Goal: Transaction & Acquisition: Book appointment/travel/reservation

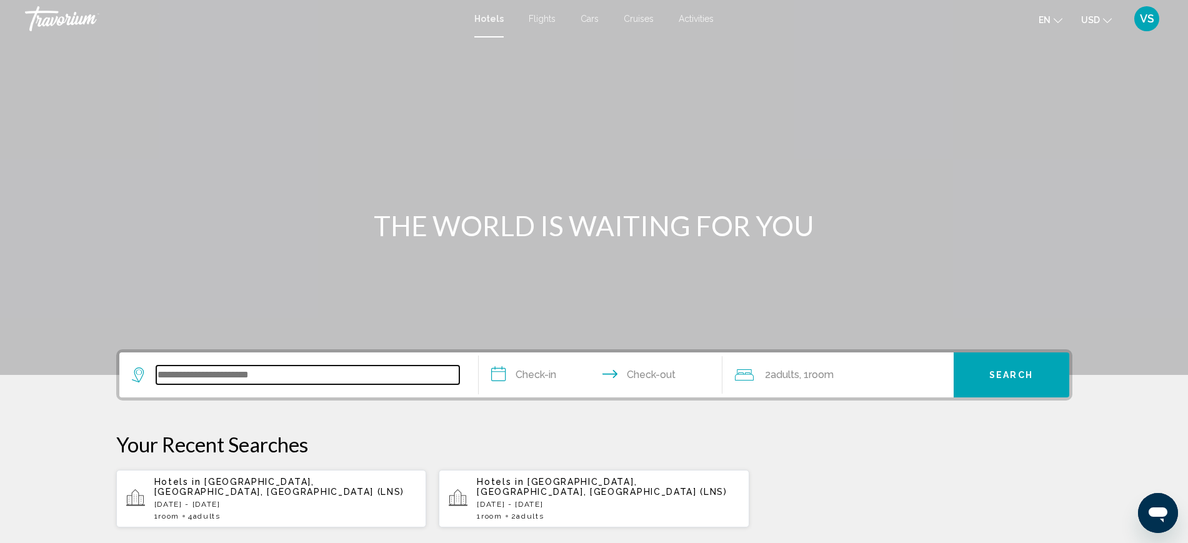
click at [260, 378] on input "Search widget" at bounding box center [307, 375] width 303 height 19
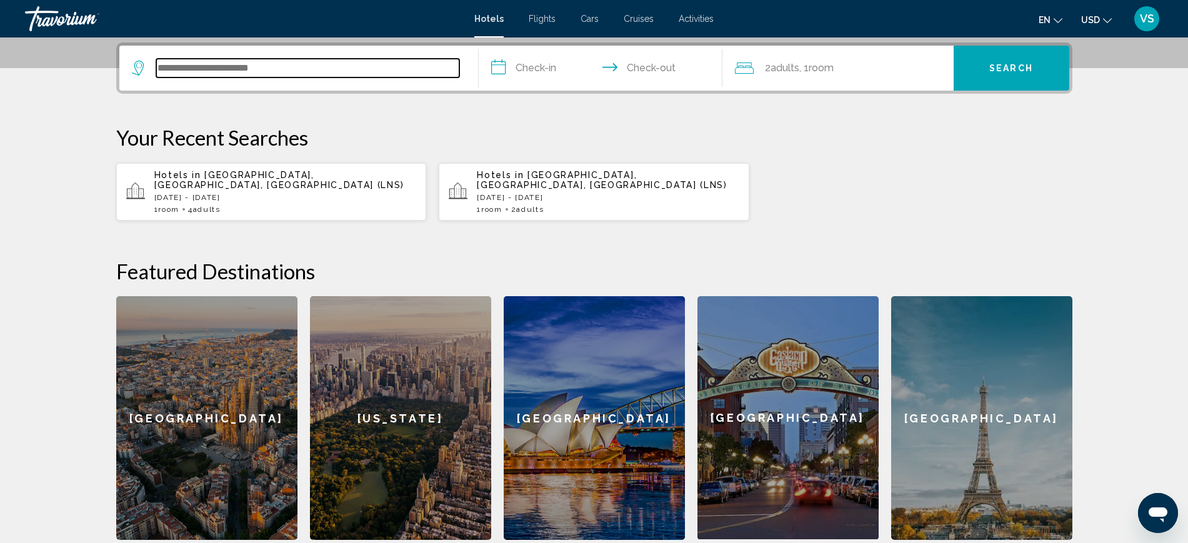
scroll to position [309, 0]
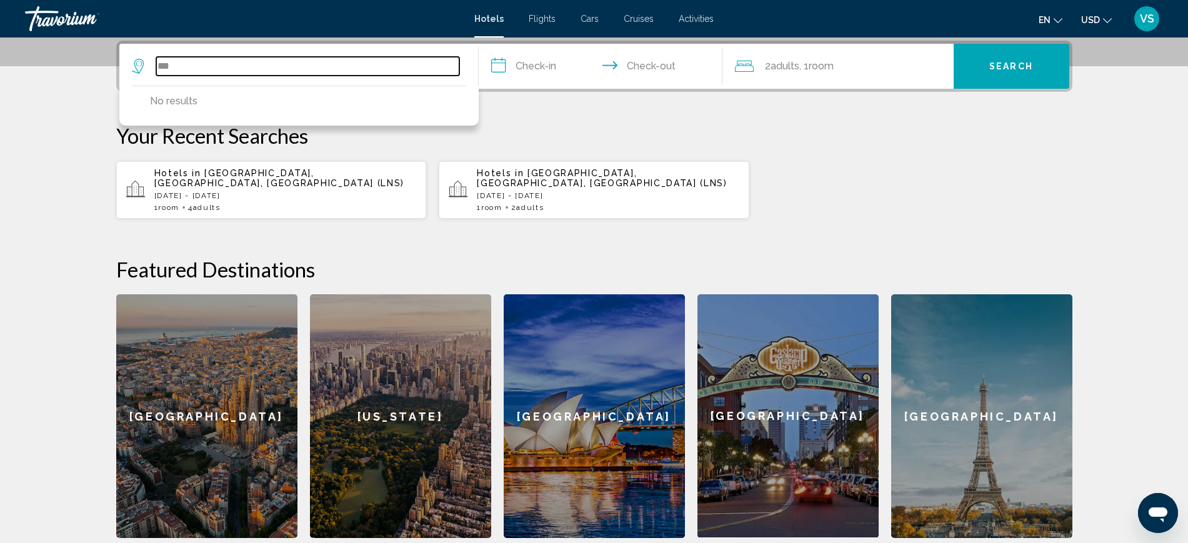
type input "****"
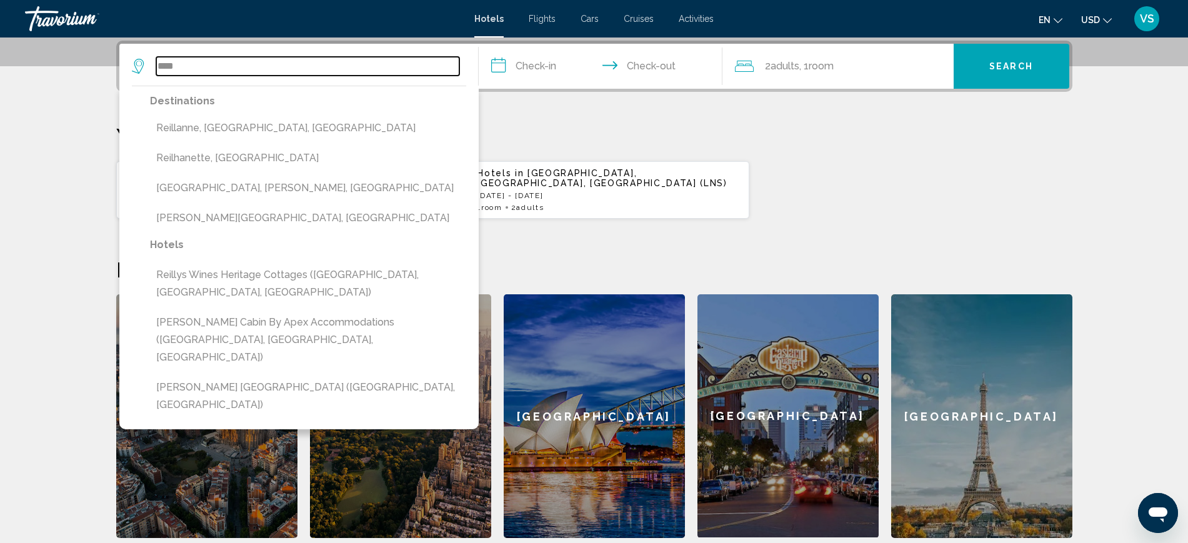
drag, startPoint x: 185, startPoint y: 58, endPoint x: 0, endPoint y: 47, distance: 185.3
click at [0, 58] on section "**********" at bounding box center [594, 114] width 1188 height 847
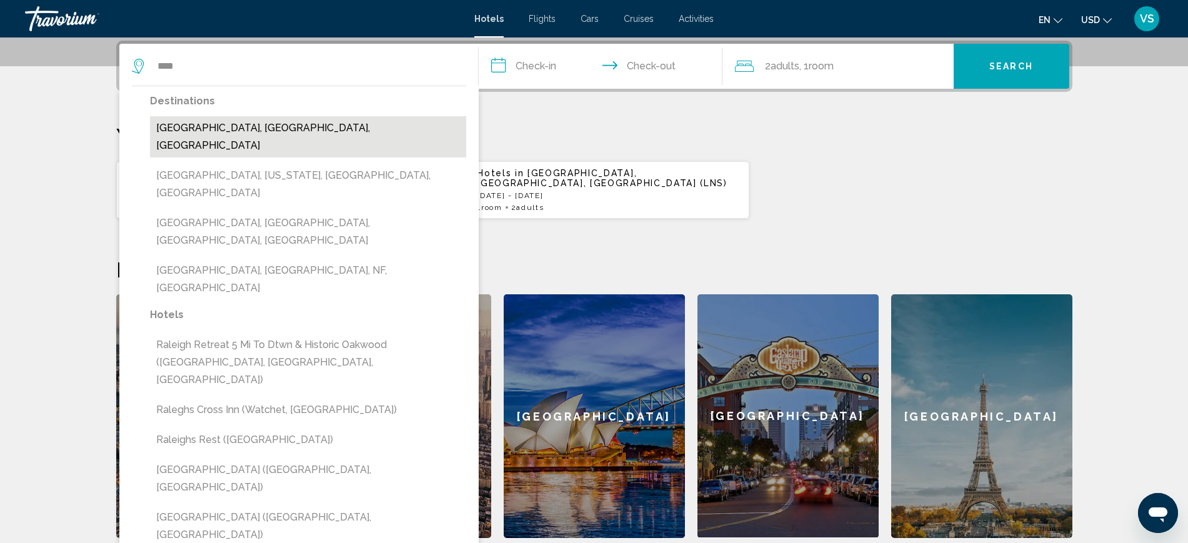
click at [273, 128] on button "[GEOGRAPHIC_DATA], [GEOGRAPHIC_DATA], [GEOGRAPHIC_DATA]" at bounding box center [308, 136] width 316 height 41
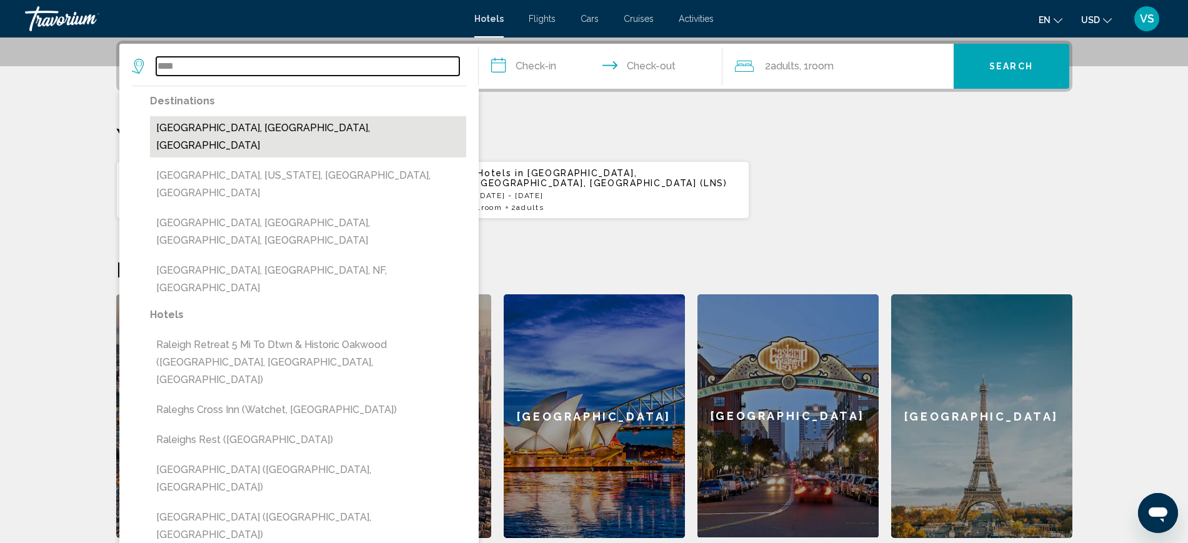
type input "**********"
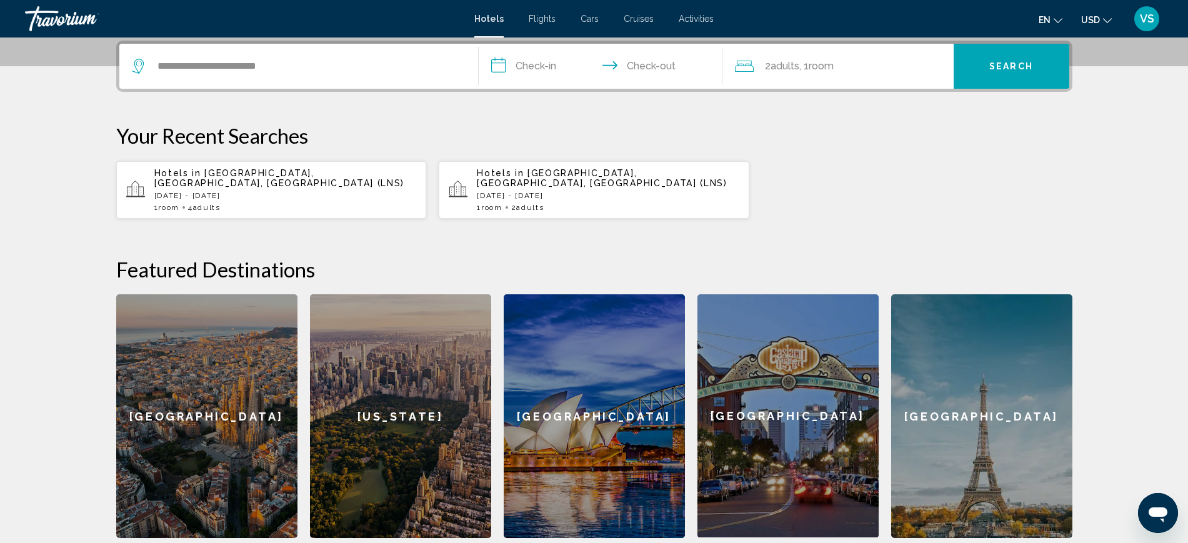
click at [514, 63] on input "**********" at bounding box center [603, 68] width 249 height 49
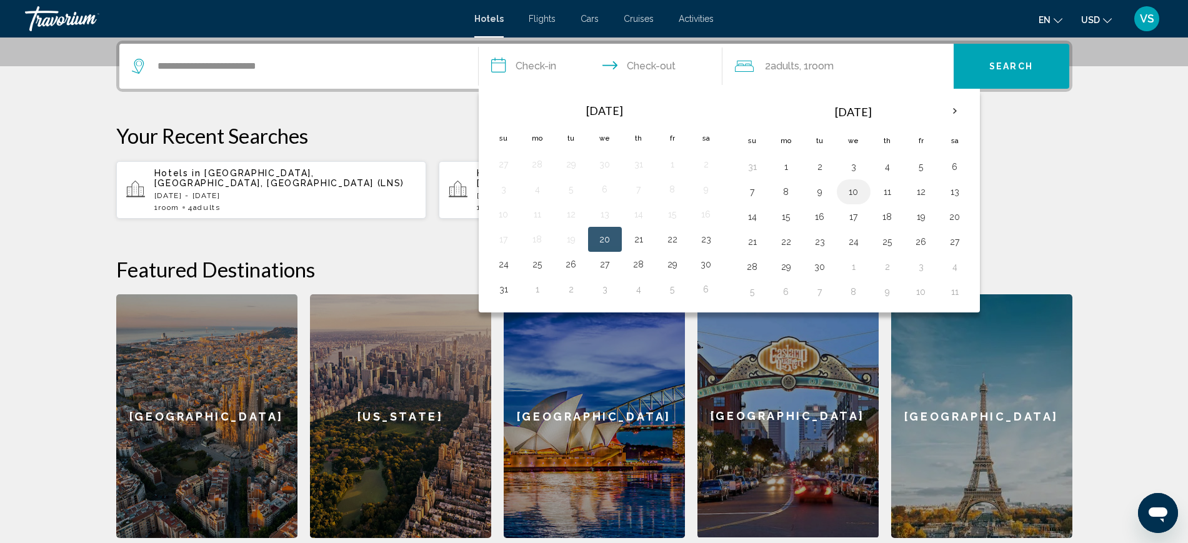
click at [857, 191] on button "10" at bounding box center [854, 192] width 20 height 18
click at [948, 193] on button "13" at bounding box center [955, 192] width 20 height 18
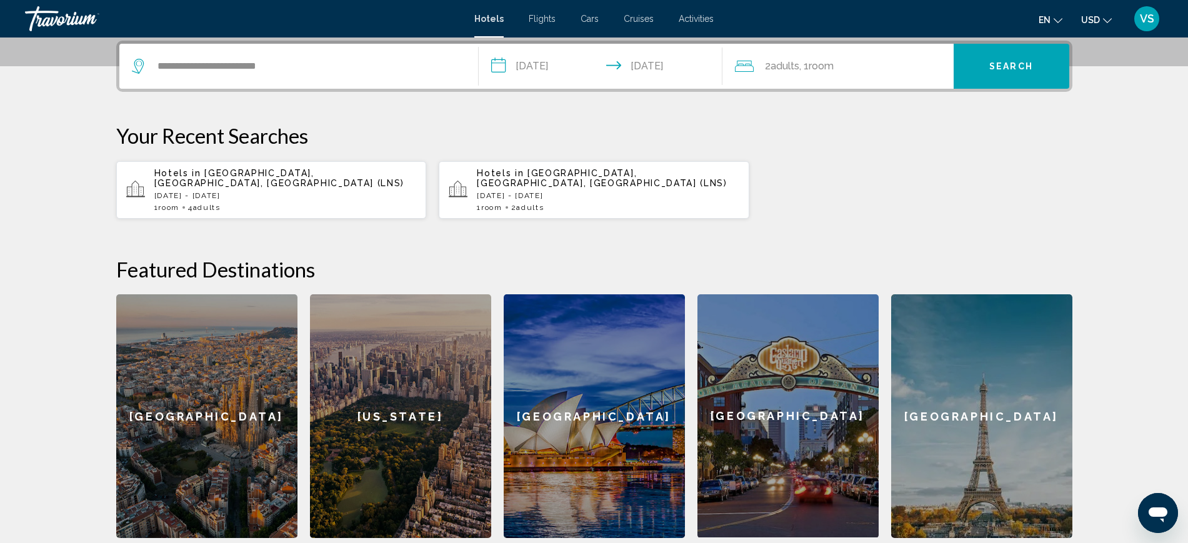
click at [551, 68] on input "**********" at bounding box center [603, 68] width 249 height 49
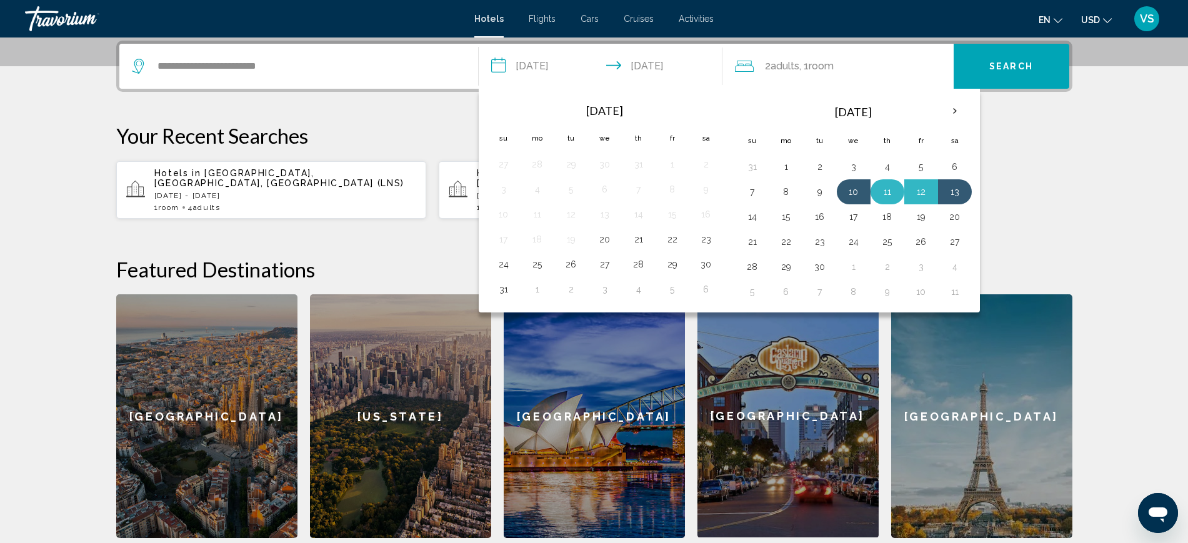
click at [890, 195] on button "11" at bounding box center [888, 192] width 20 height 18
click at [956, 194] on button "13" at bounding box center [955, 192] width 20 height 18
type input "**********"
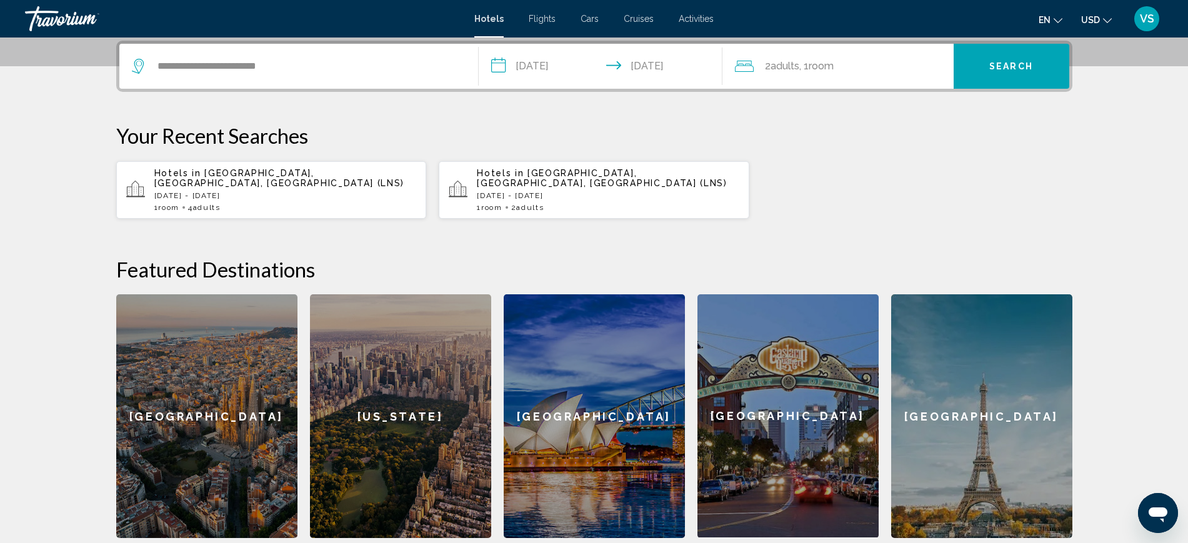
click at [1012, 61] on span "Search" at bounding box center [1011, 66] width 44 height 10
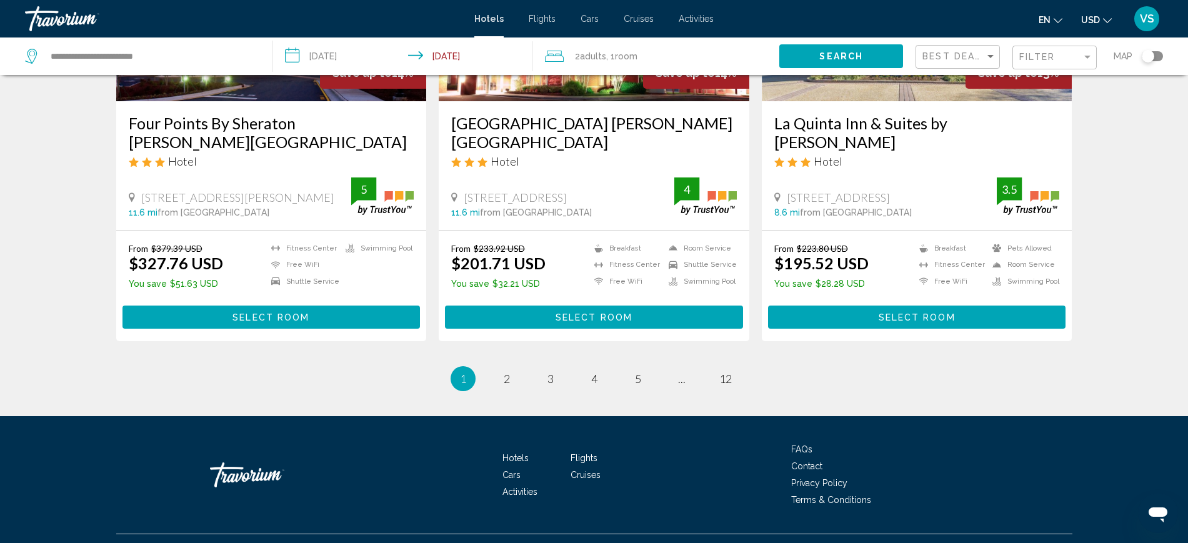
scroll to position [1619, 0]
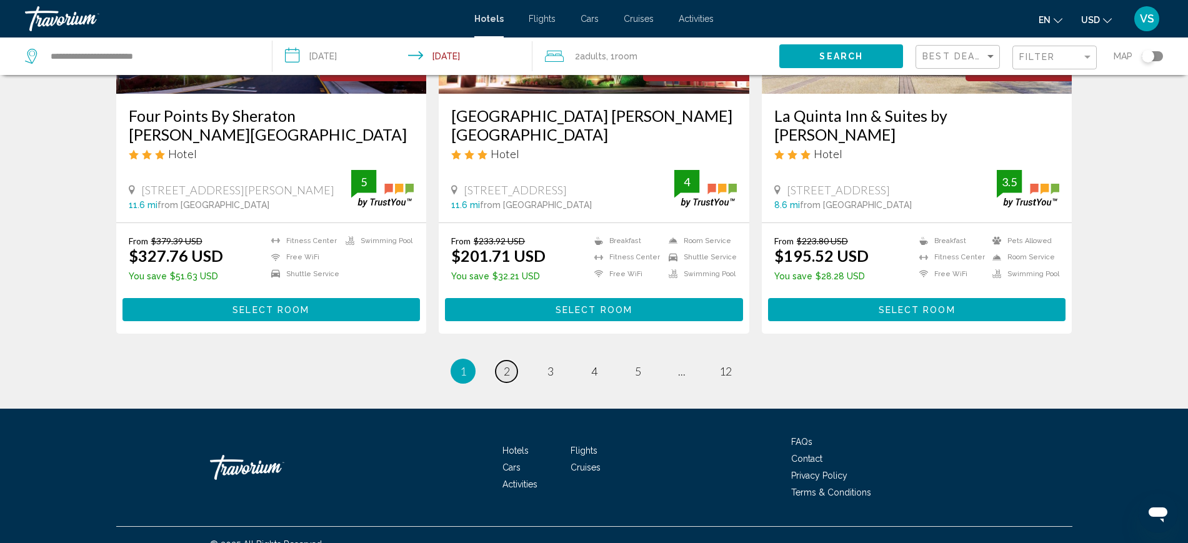
click at [511, 361] on link "page 2" at bounding box center [507, 372] width 22 height 22
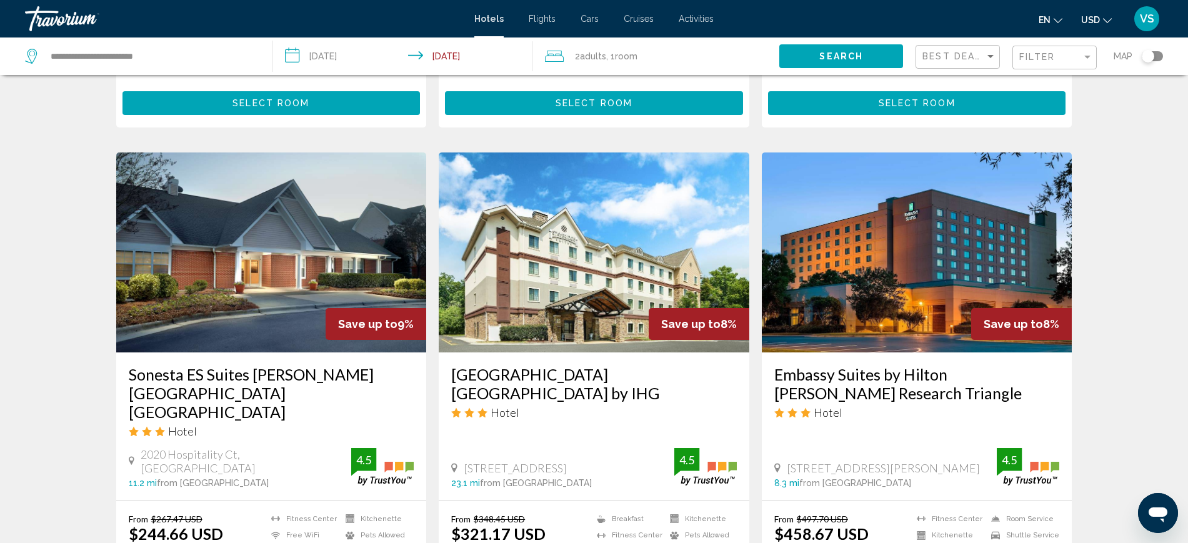
scroll to position [469, 0]
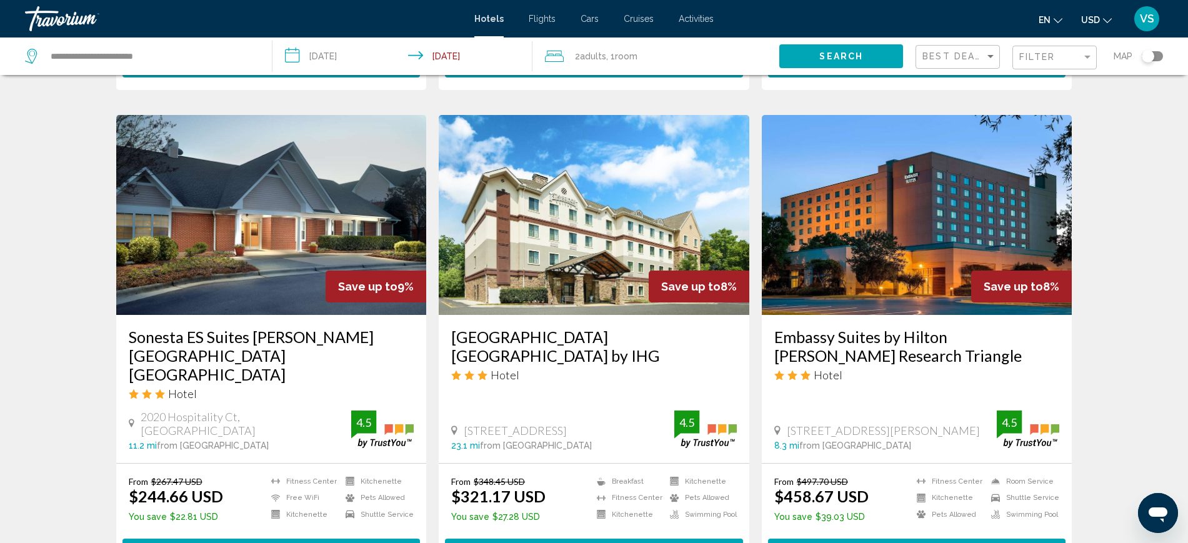
click at [462, 56] on input "**********" at bounding box center [405, 58] width 265 height 41
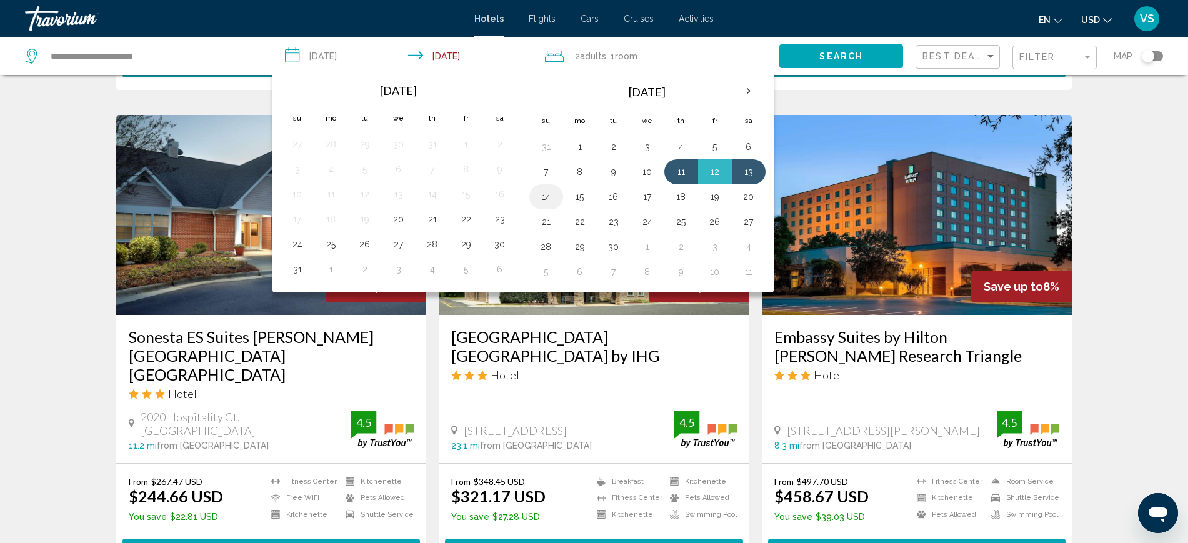
click at [539, 199] on button "14" at bounding box center [546, 197] width 20 height 18
click at [543, 193] on button "14" at bounding box center [546, 197] width 20 height 18
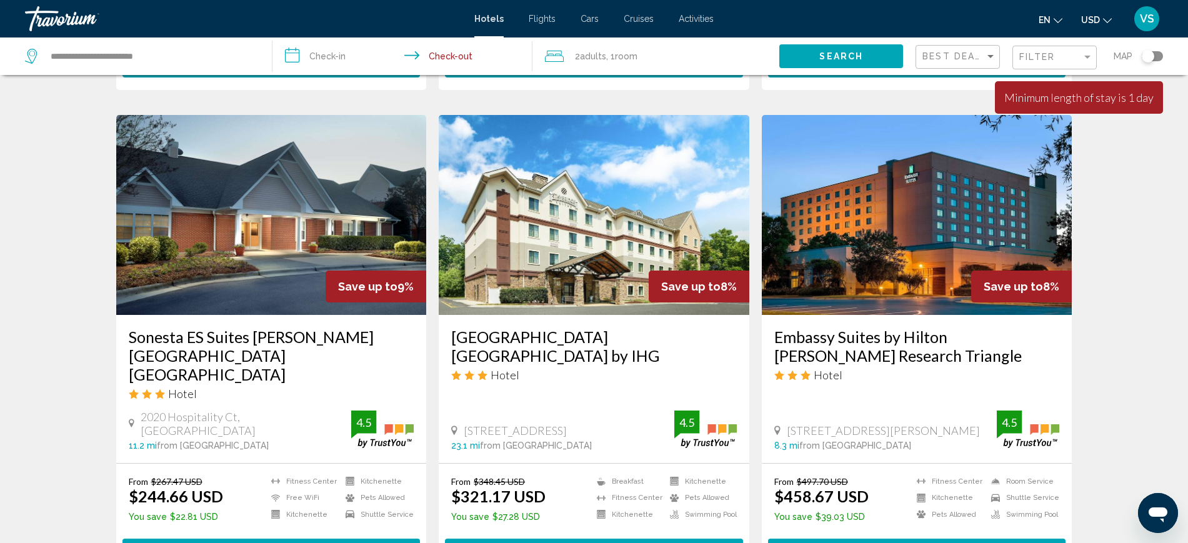
click at [338, 61] on input "**********" at bounding box center [405, 58] width 265 height 41
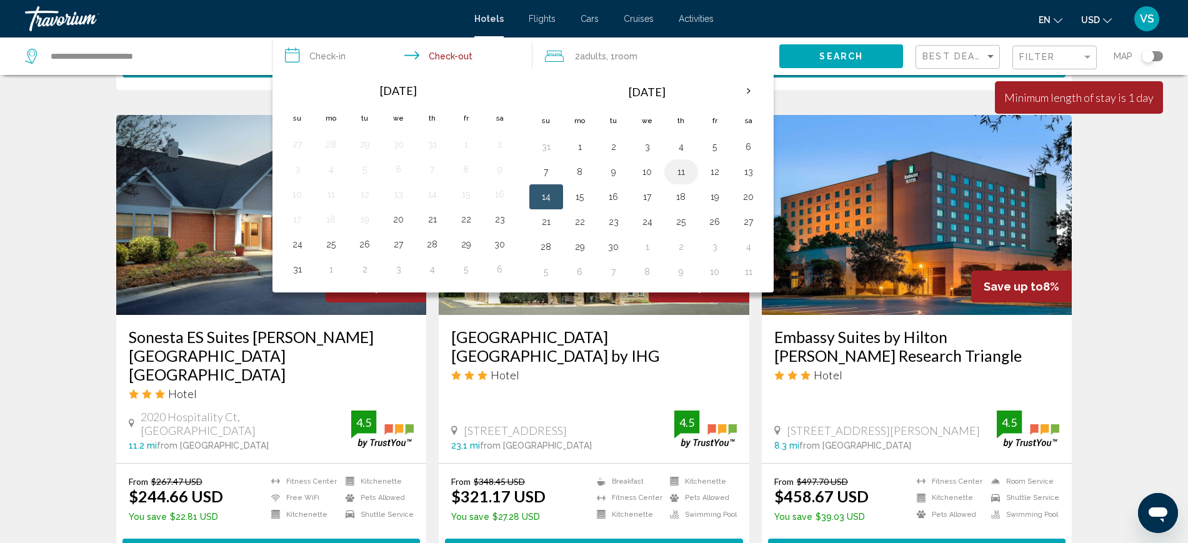
click at [684, 171] on button "11" at bounding box center [681, 172] width 20 height 18
click at [552, 196] on button "14" at bounding box center [546, 197] width 20 height 18
type input "**********"
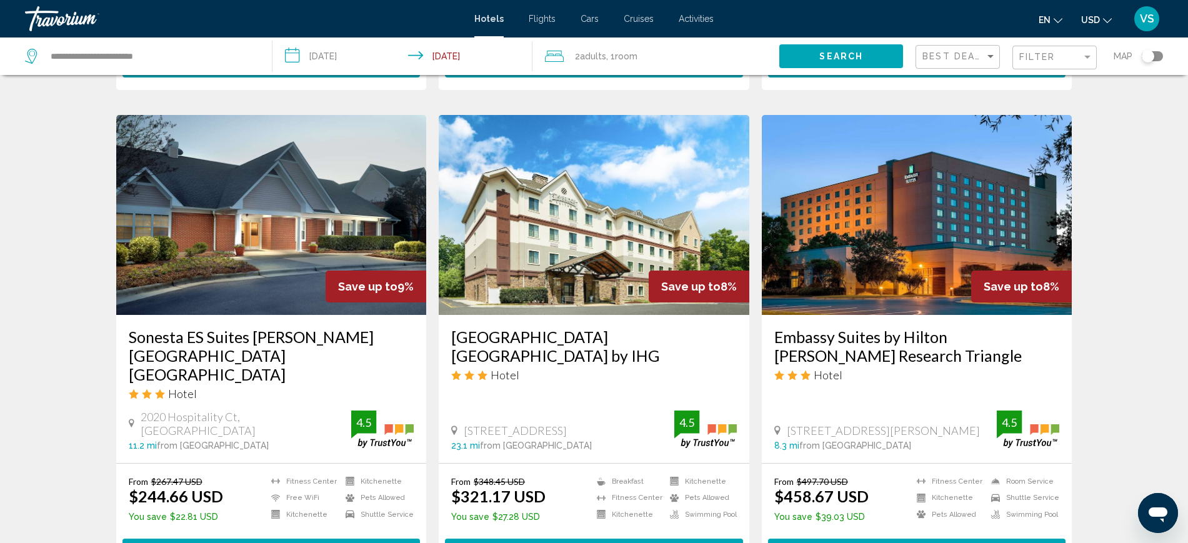
click at [840, 57] on span "Search" at bounding box center [841, 57] width 44 height 10
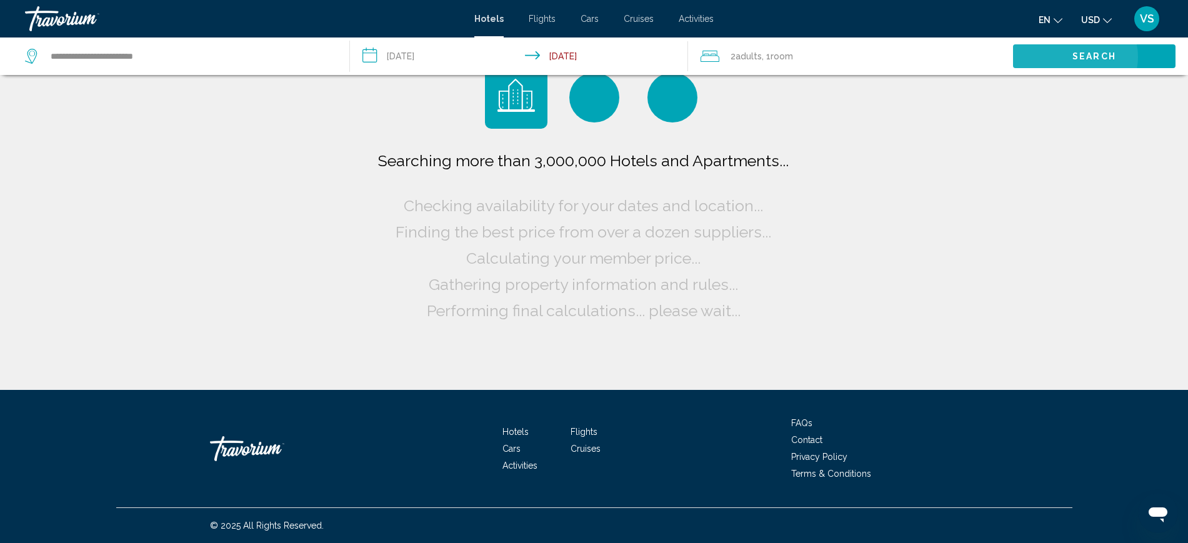
scroll to position [0, 0]
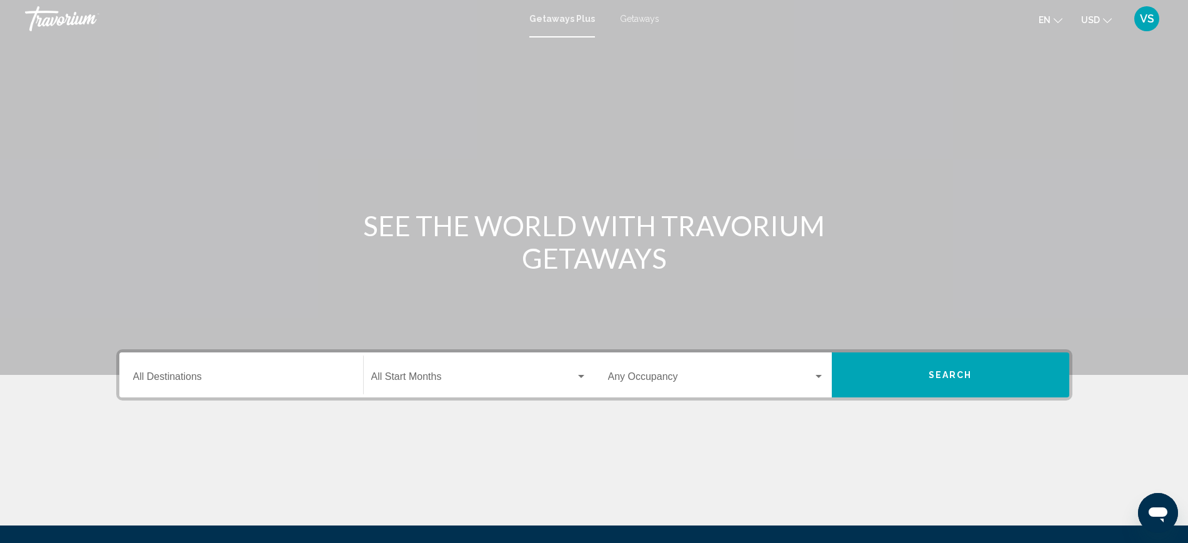
click at [642, 18] on span "Getaways" at bounding box center [639, 19] width 39 height 10
click at [184, 383] on input "Destination All Destinations" at bounding box center [241, 379] width 216 height 11
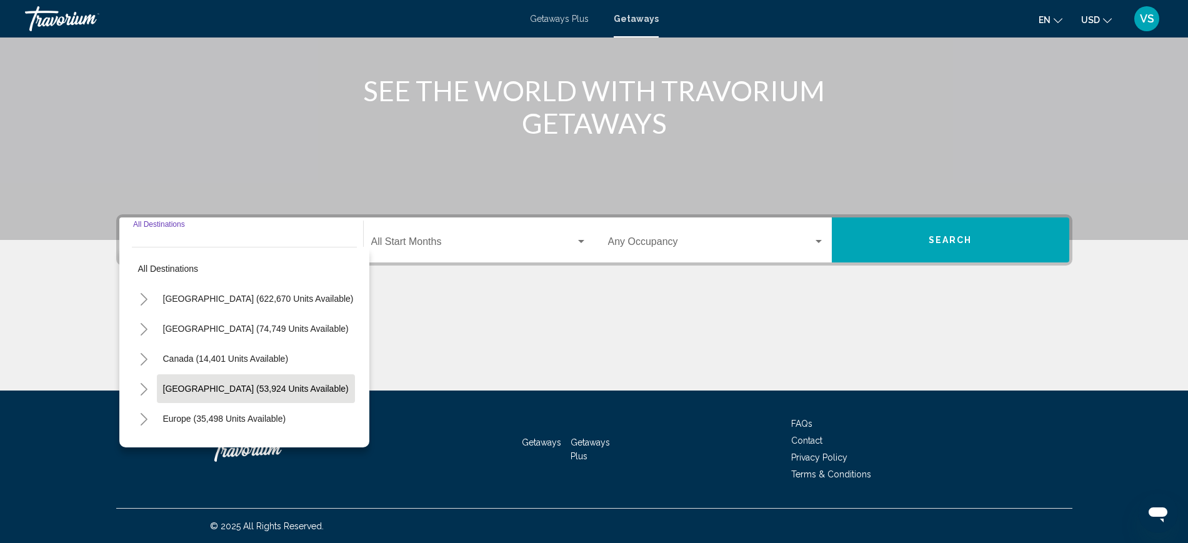
scroll to position [136, 0]
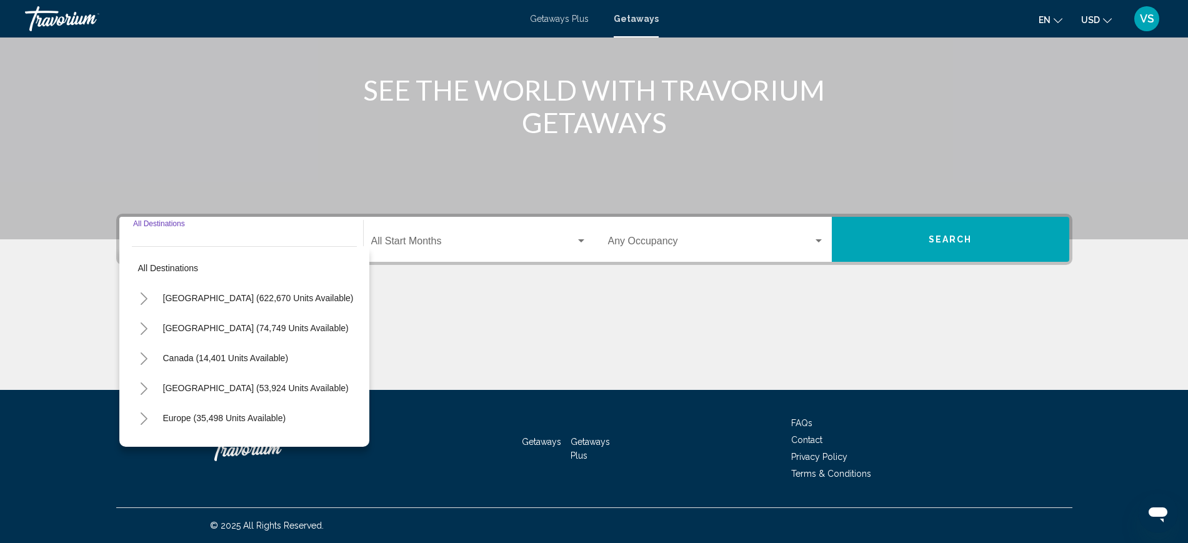
click at [144, 294] on icon "Toggle United States (622,670 units available)" at bounding box center [143, 299] width 9 height 13
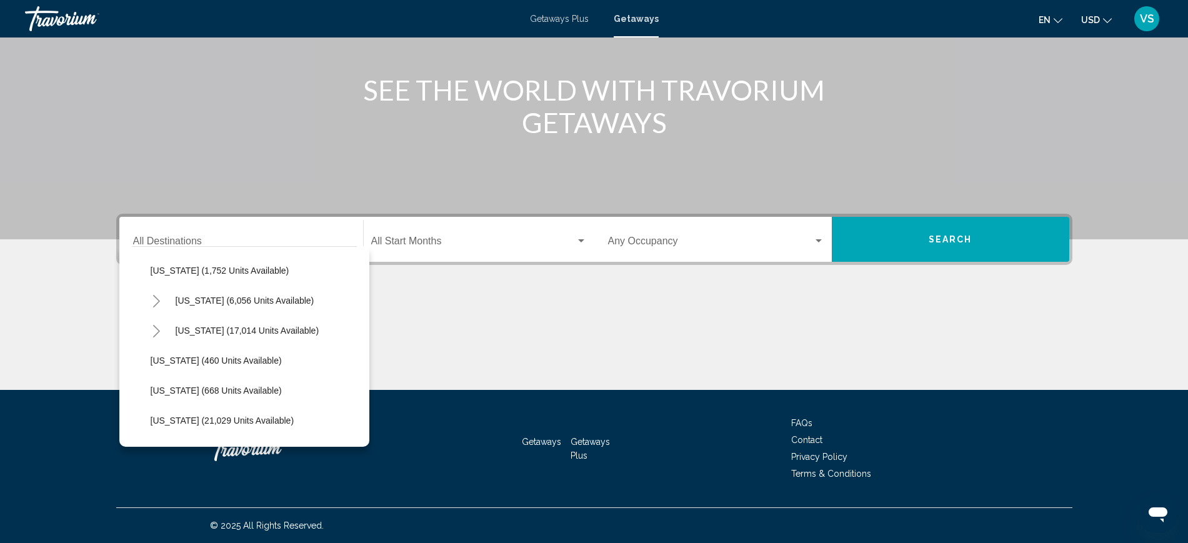
scroll to position [859, 0]
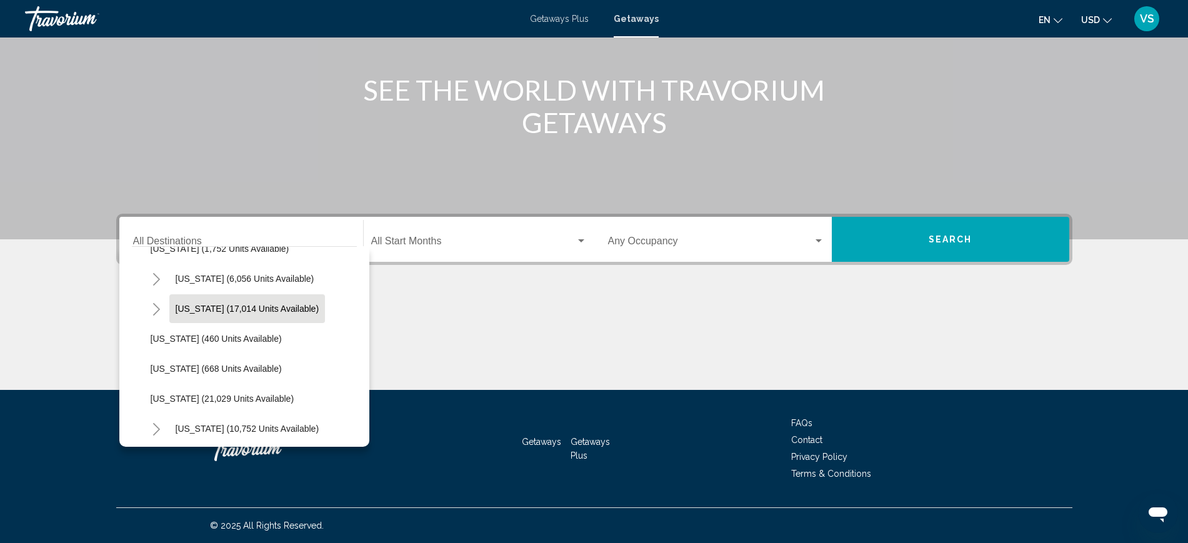
click at [243, 308] on span "North Carolina (17,014 units available)" at bounding box center [248, 309] width 144 height 10
type input "**********"
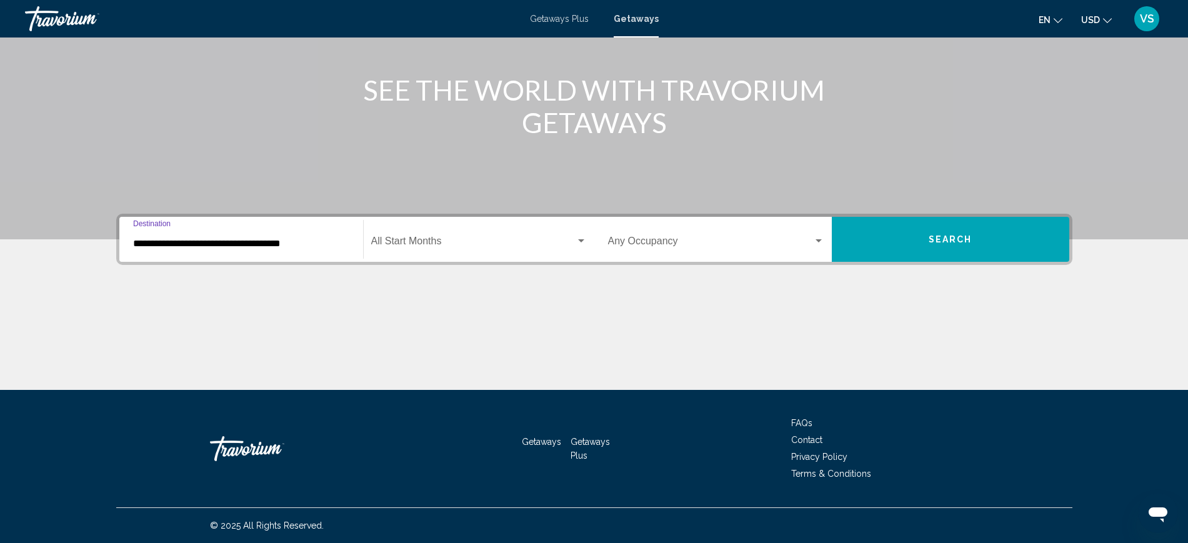
click at [421, 244] on span "Search widget" at bounding box center [473, 243] width 204 height 11
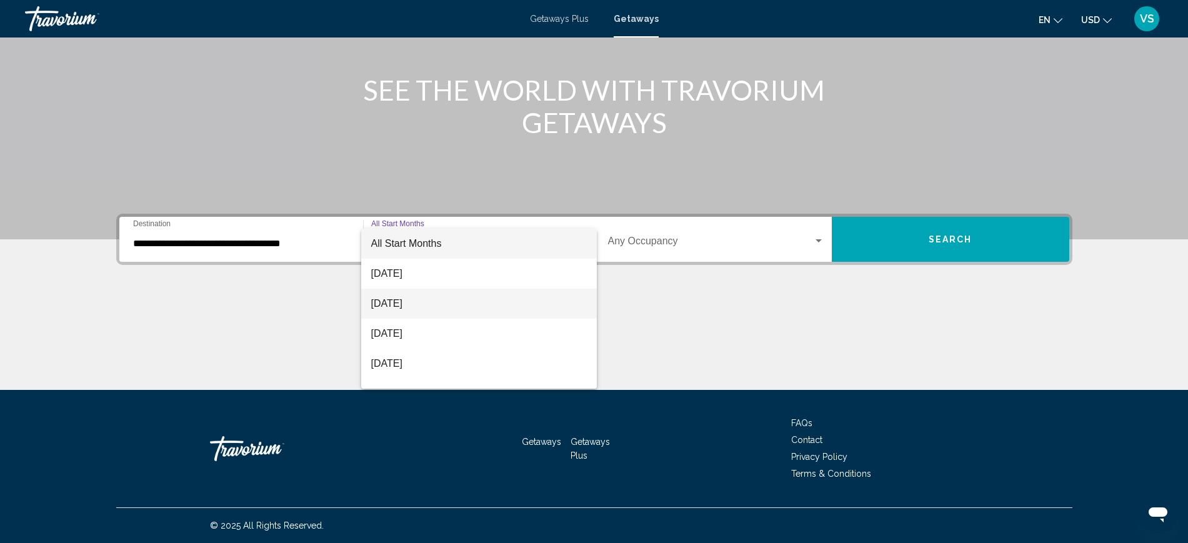
click at [418, 301] on span "September 2025" at bounding box center [479, 304] width 216 height 30
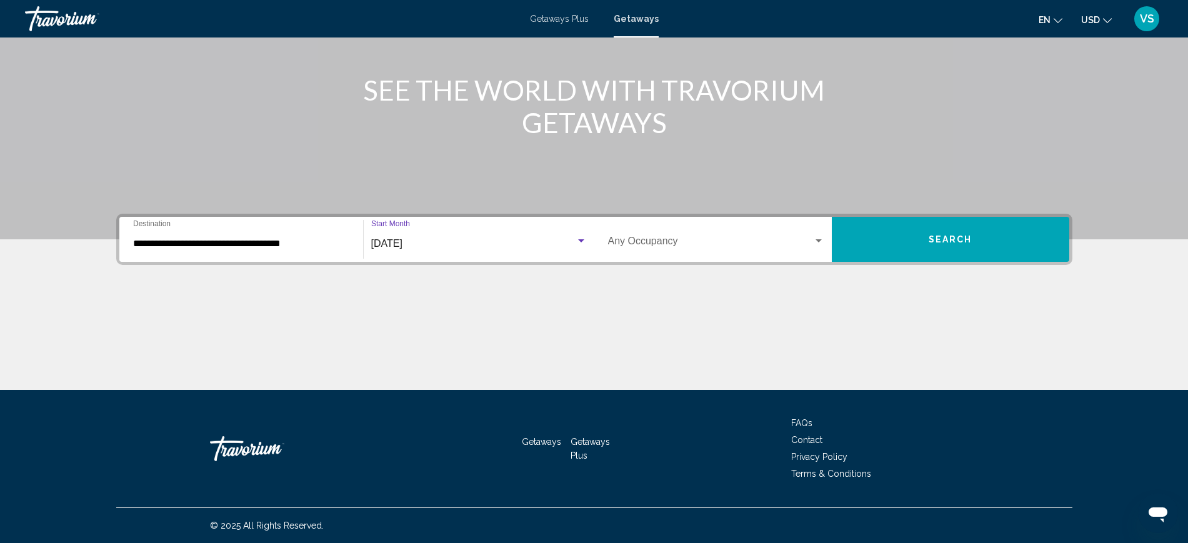
click at [660, 234] on div "Occupancy Any Occupancy" at bounding box center [716, 239] width 216 height 39
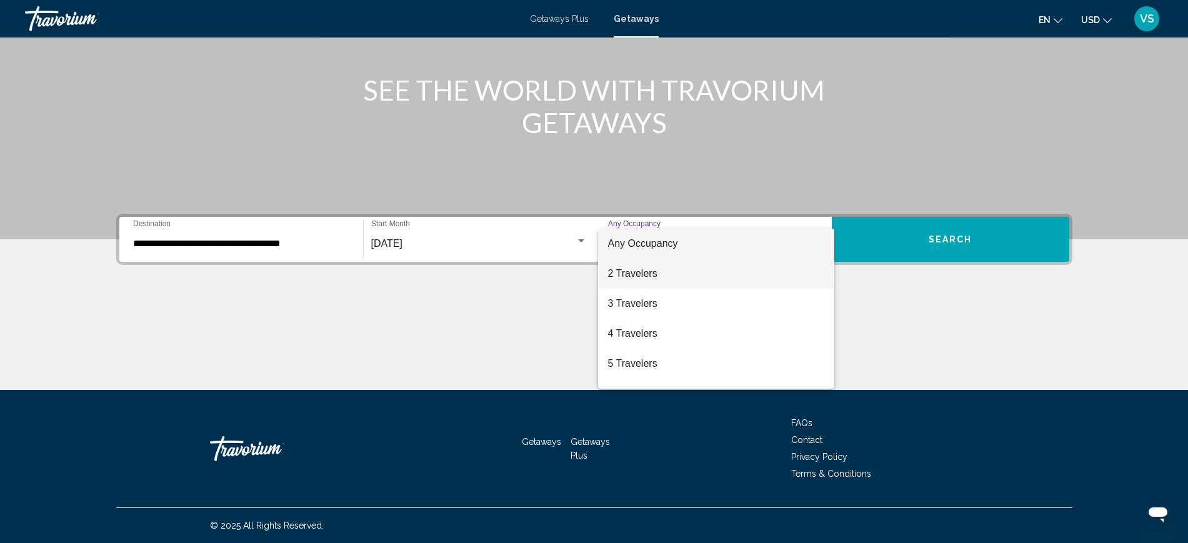
click at [647, 278] on span "2 Travelers" at bounding box center [716, 274] width 216 height 30
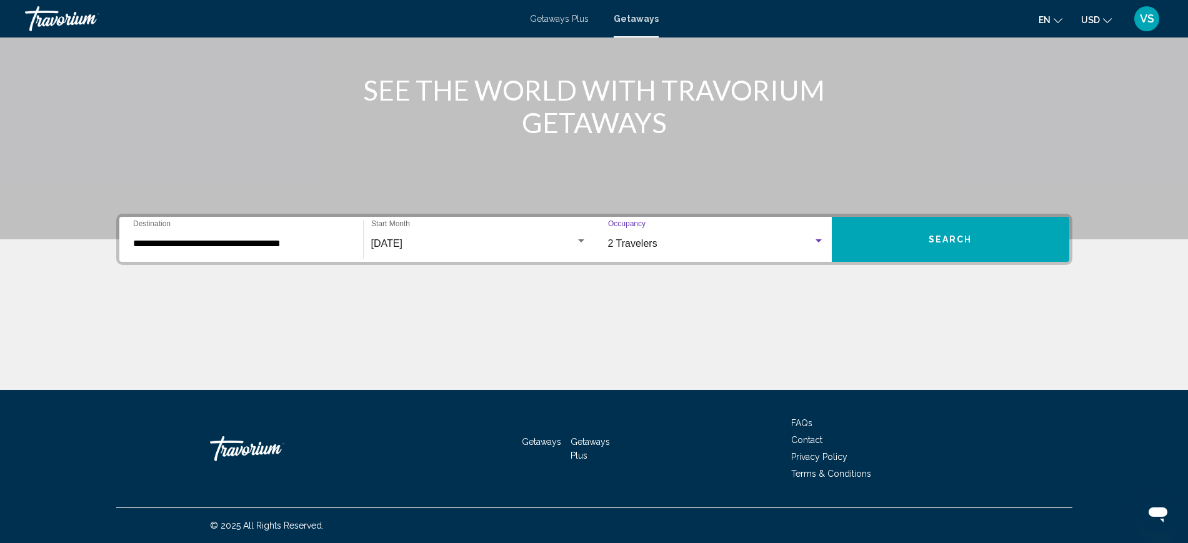
click at [1004, 253] on button "Search" at bounding box center [951, 239] width 238 height 45
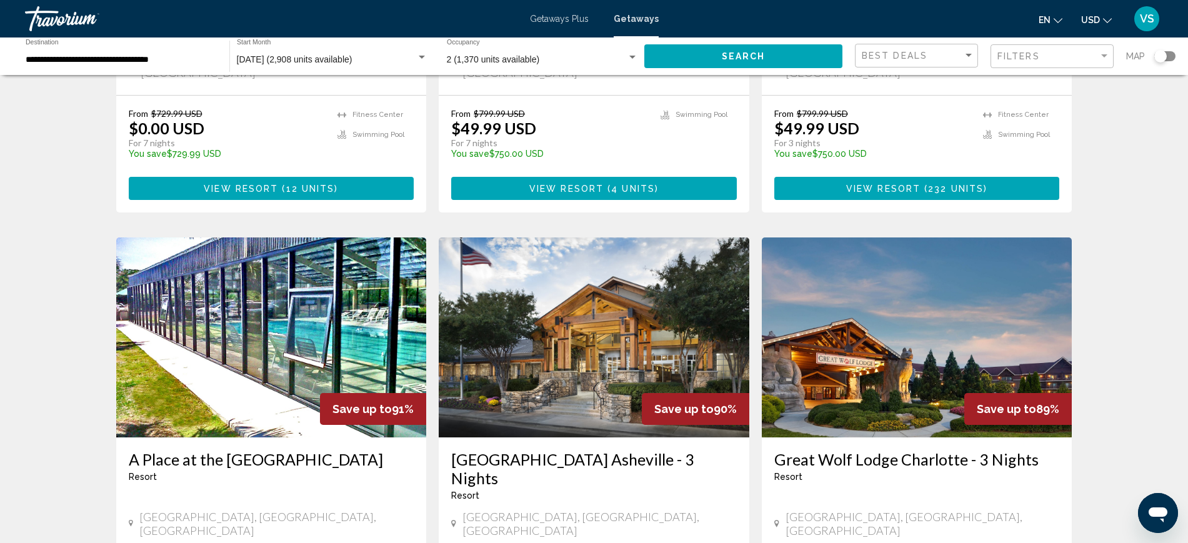
scroll to position [1532, 0]
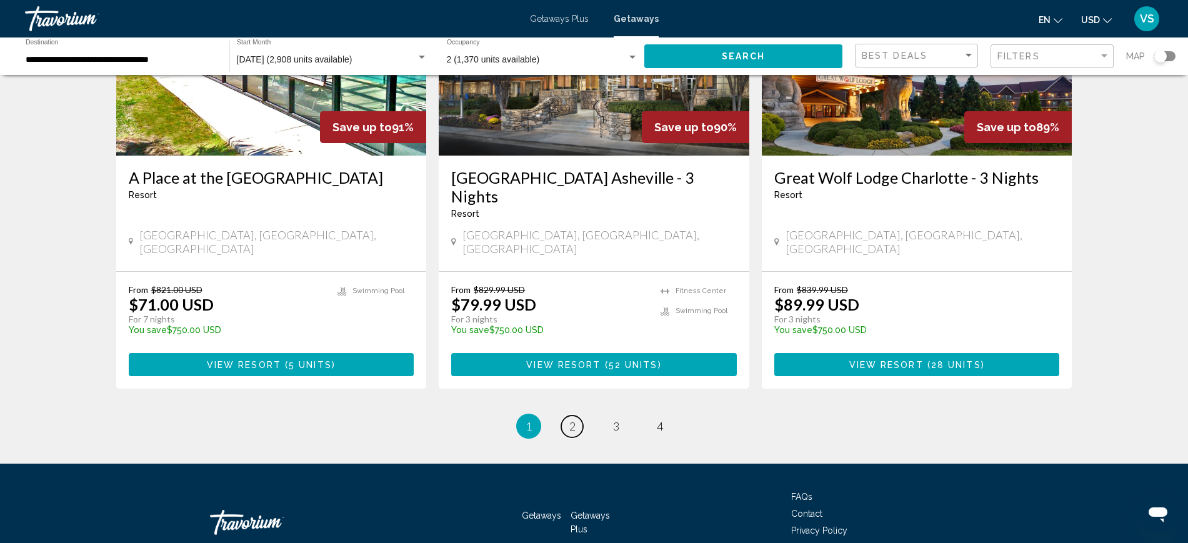
click at [571, 419] on span "2" at bounding box center [572, 426] width 6 height 14
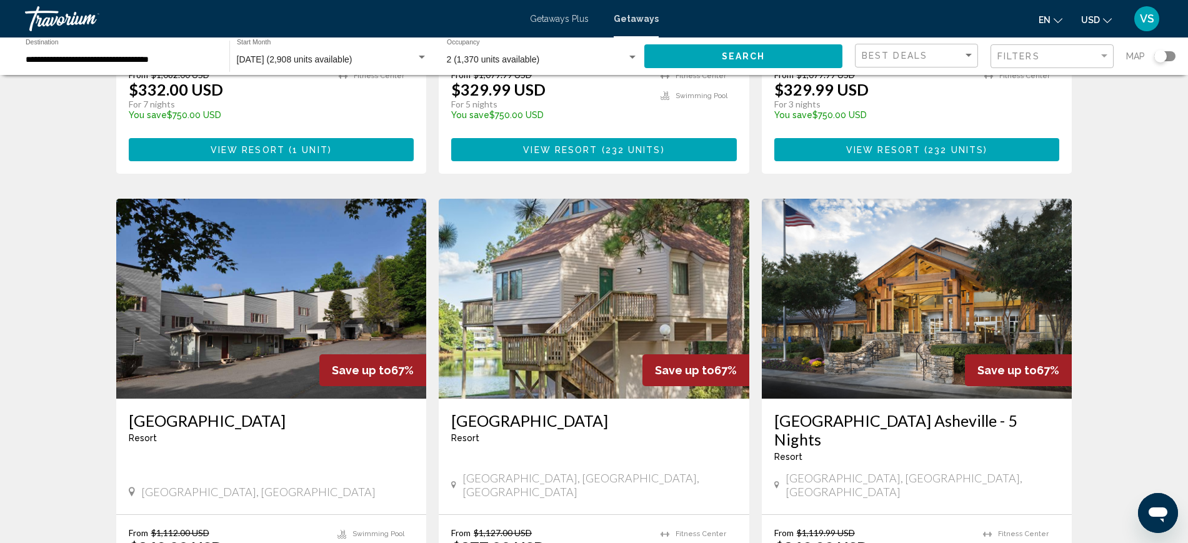
scroll to position [1484, 0]
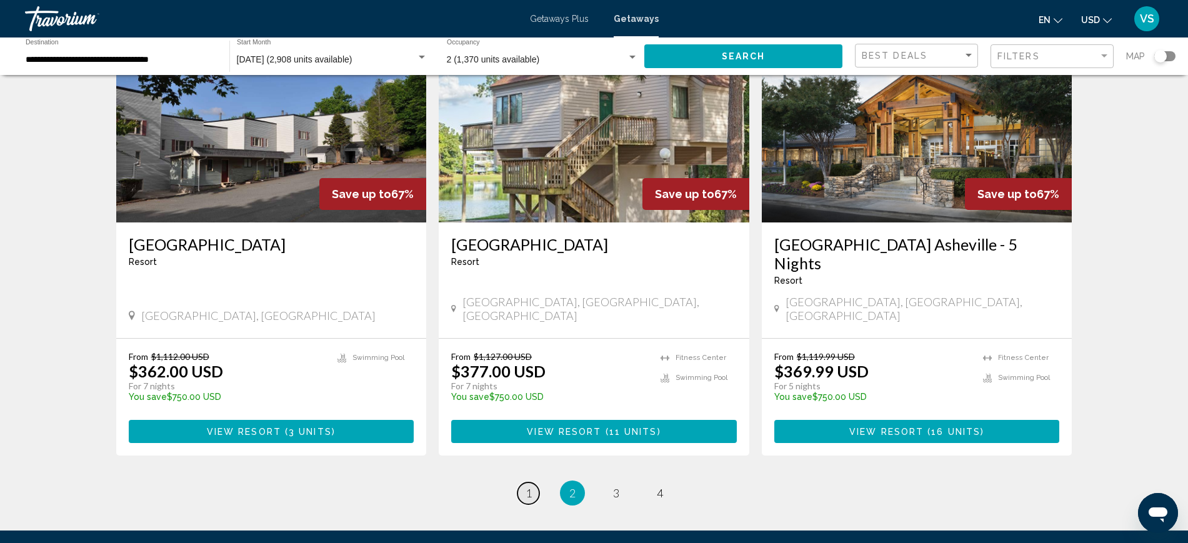
click at [528, 486] on span "1" at bounding box center [529, 493] width 6 height 14
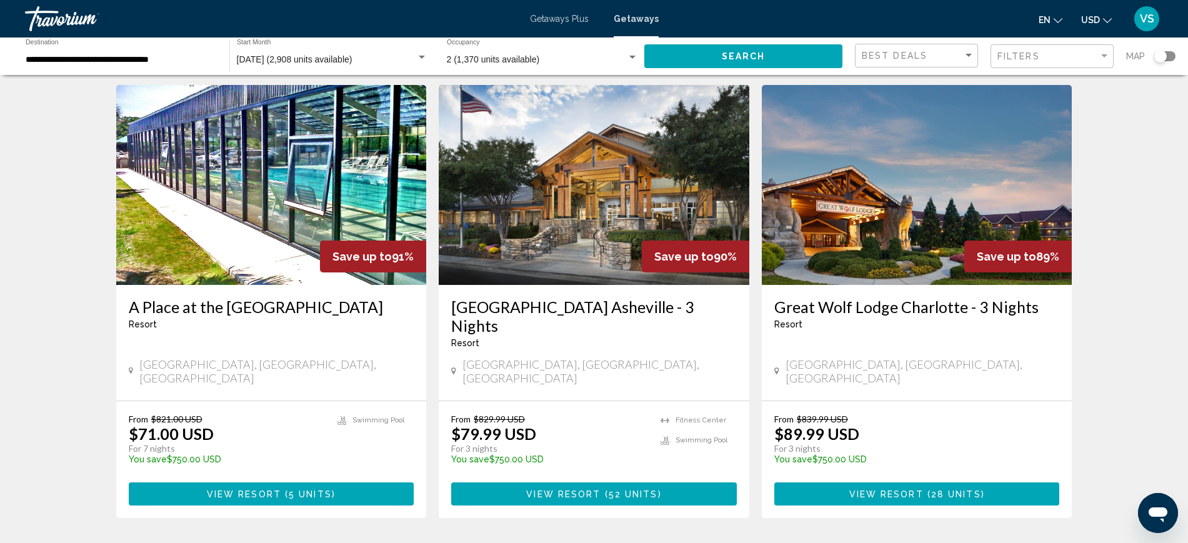
scroll to position [1484, 0]
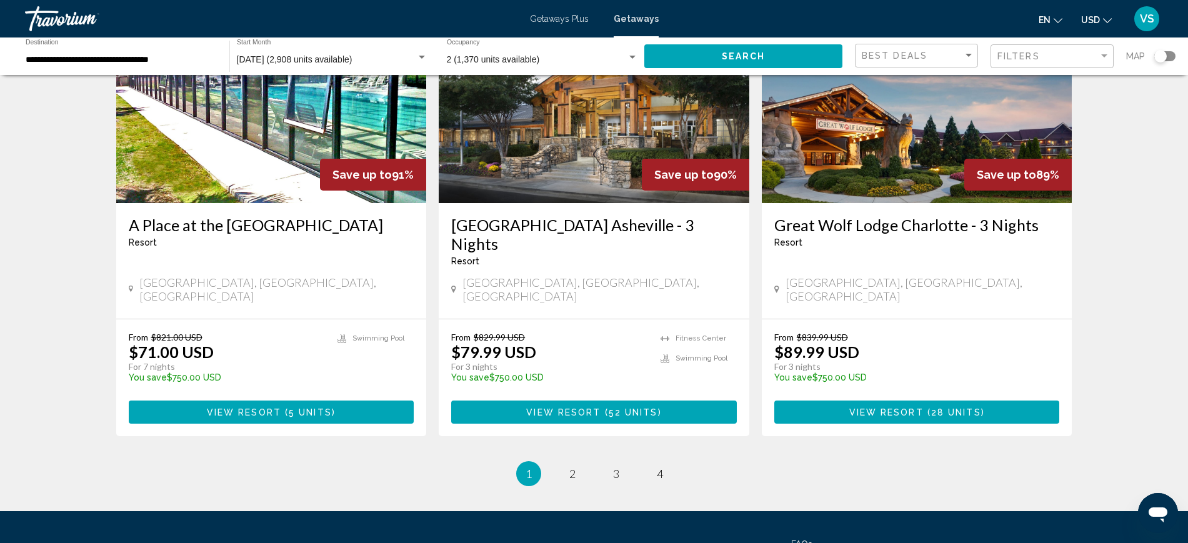
click at [588, 461] on ul "1 / 4 You're on page 1 page 2 page 3 page 4" at bounding box center [594, 473] width 956 height 25
click at [574, 467] on span "2" at bounding box center [572, 474] width 6 height 14
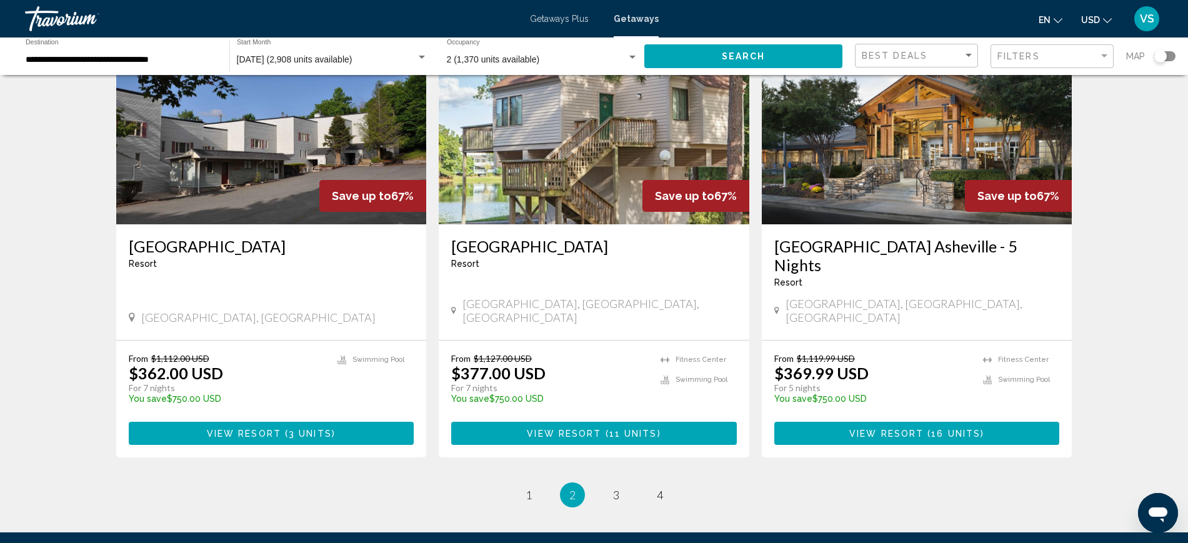
scroll to position [1484, 0]
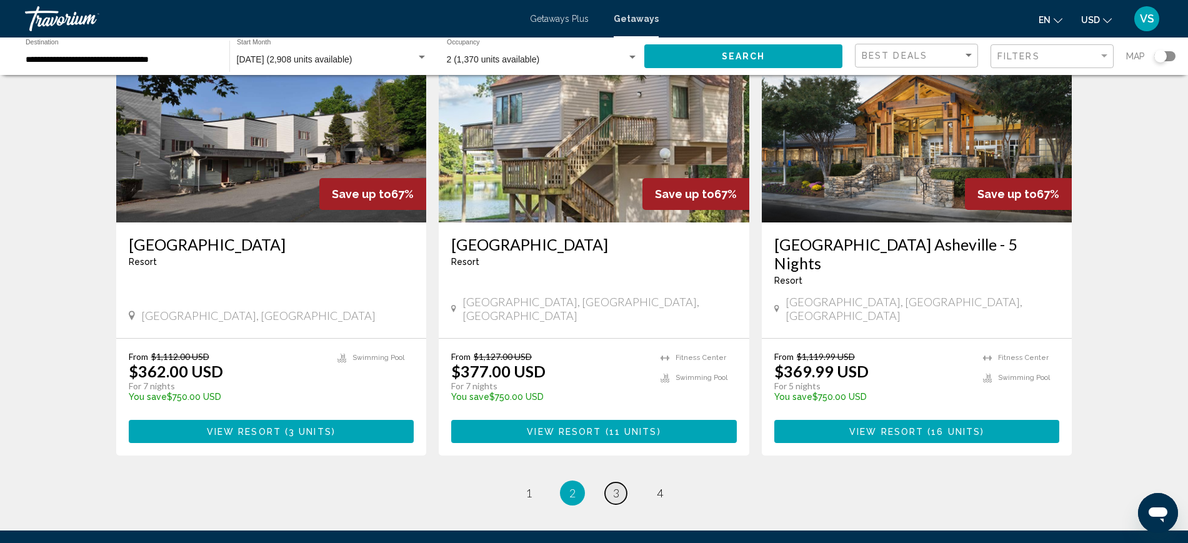
click at [613, 486] on span "3" at bounding box center [616, 493] width 6 height 14
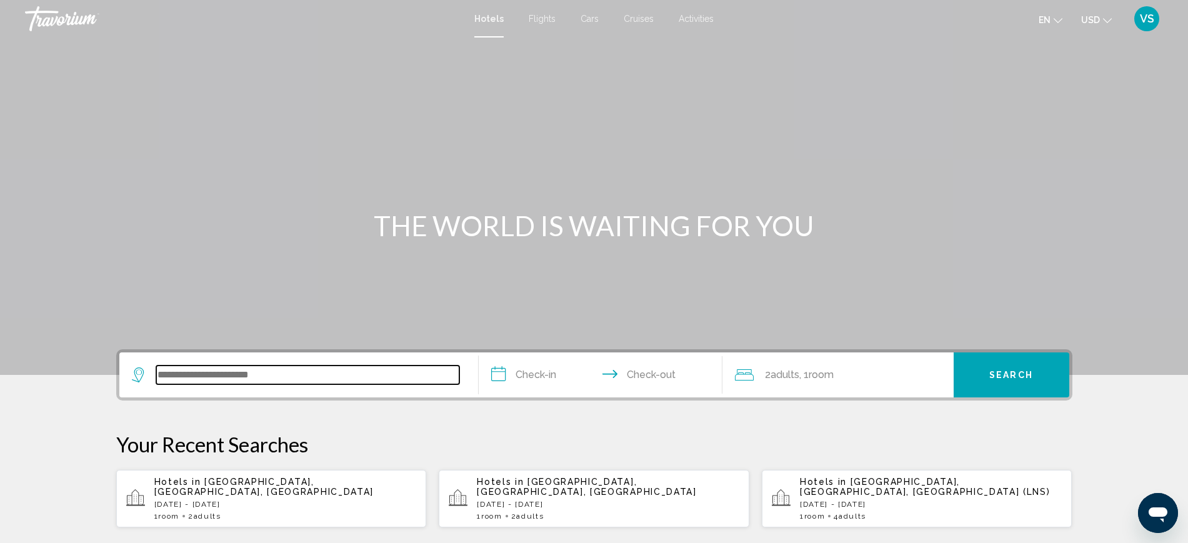
click at [269, 382] on input "Search widget" at bounding box center [307, 375] width 303 height 19
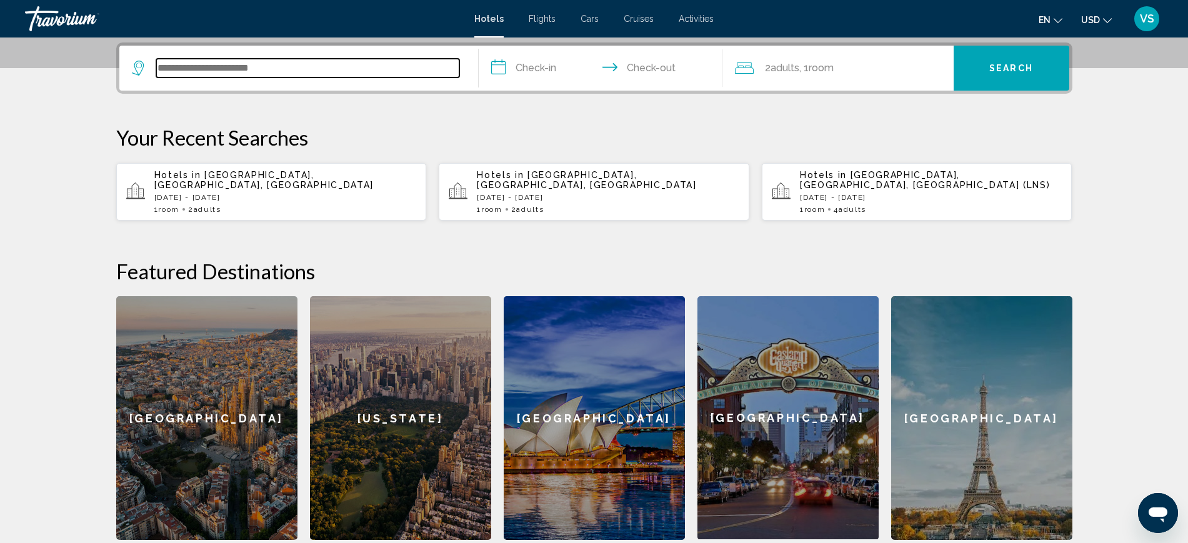
scroll to position [309, 0]
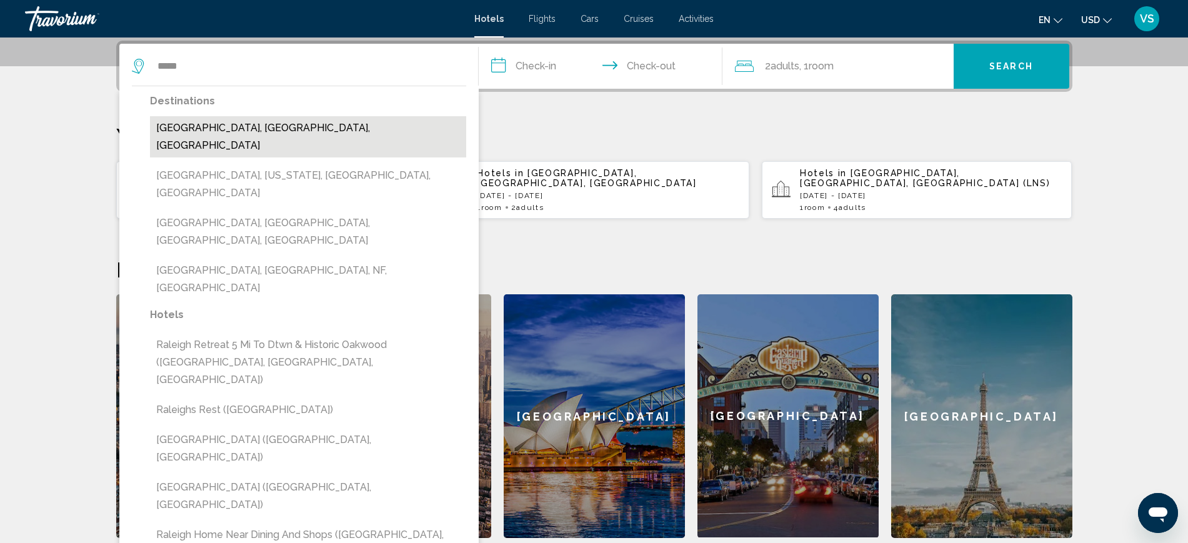
click at [314, 130] on button "[GEOGRAPHIC_DATA], [GEOGRAPHIC_DATA], [GEOGRAPHIC_DATA]" at bounding box center [308, 136] width 316 height 41
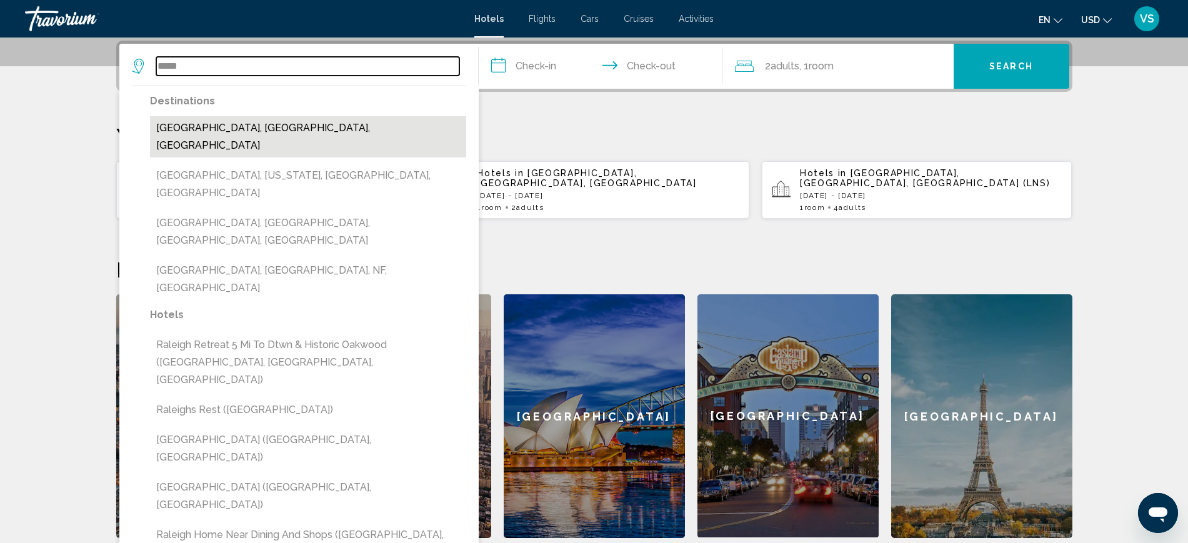
type input "**********"
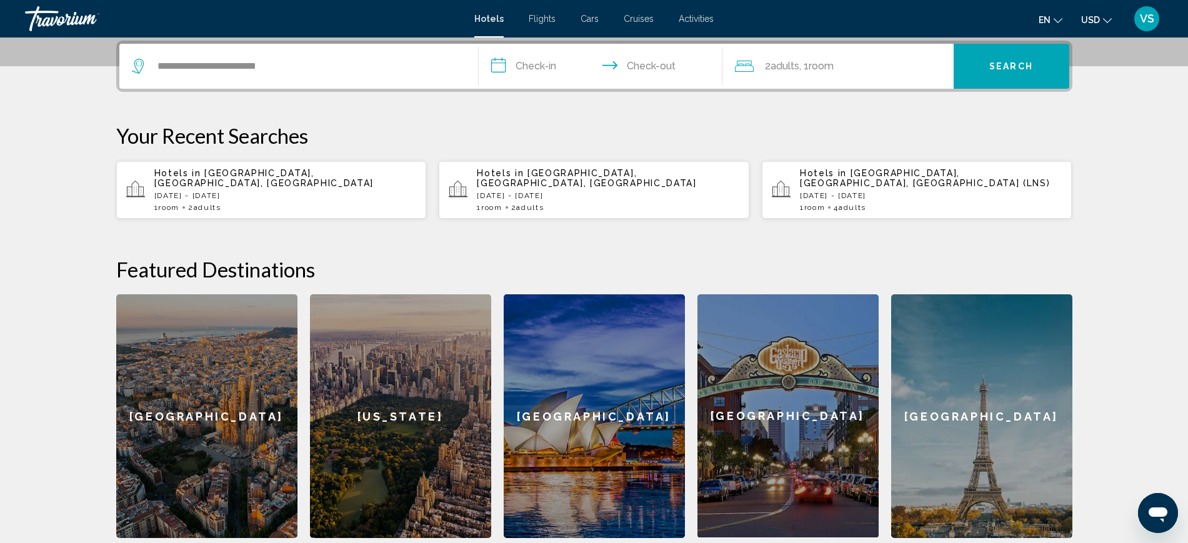
click at [545, 67] on input "**********" at bounding box center [603, 68] width 249 height 49
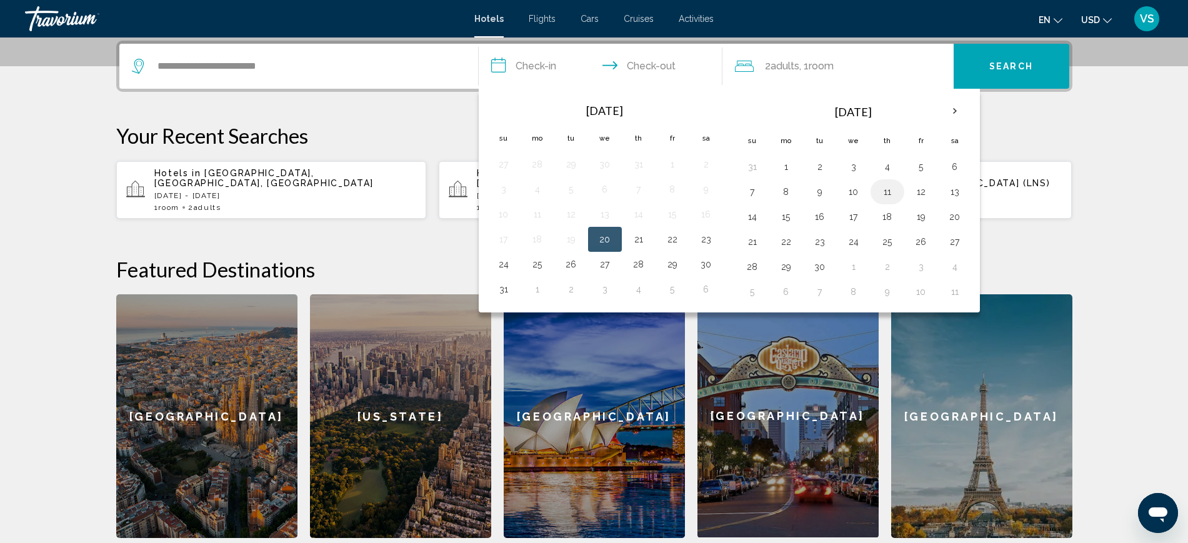
click at [888, 188] on button "11" at bounding box center [888, 192] width 20 height 18
click at [749, 217] on button "14" at bounding box center [753, 217] width 20 height 18
type input "**********"
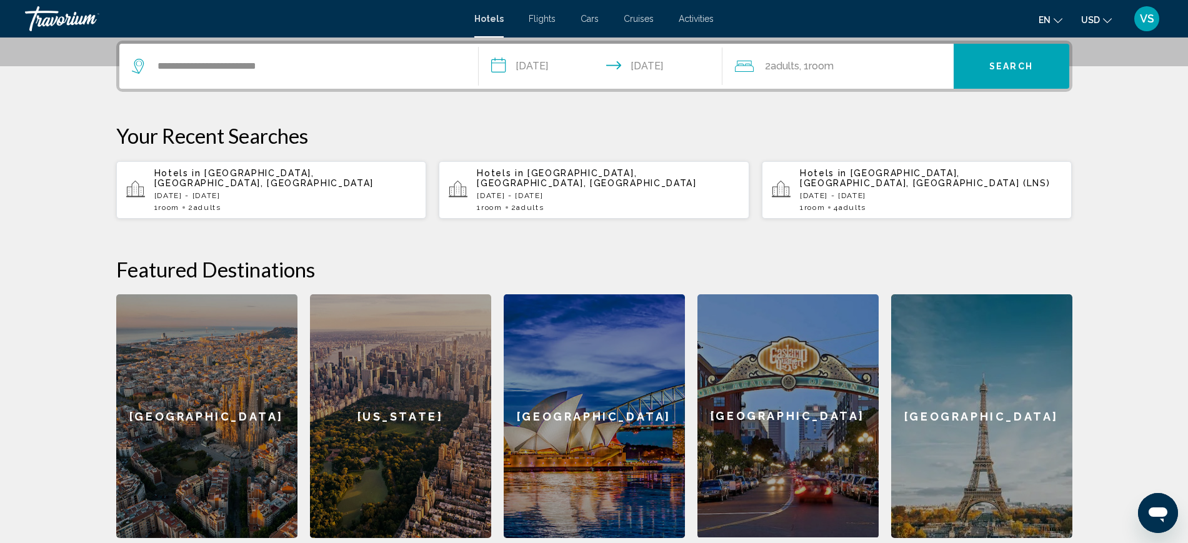
click at [1051, 67] on button "Search" at bounding box center [1012, 66] width 116 height 45
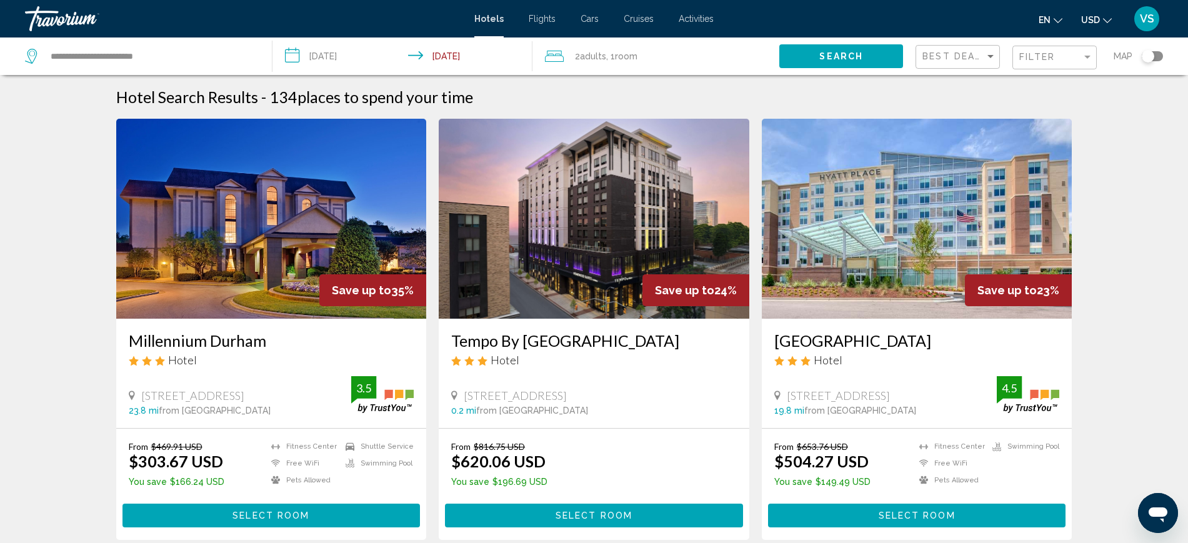
click at [1149, 53] on div "Toggle map" at bounding box center [1148, 56] width 13 height 13
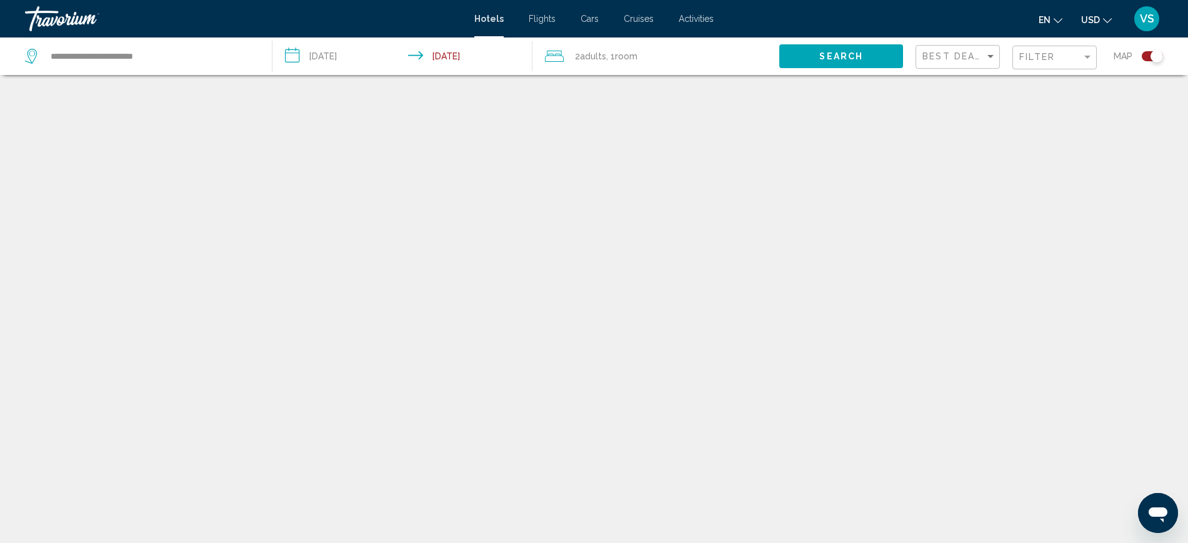
scroll to position [75, 0]
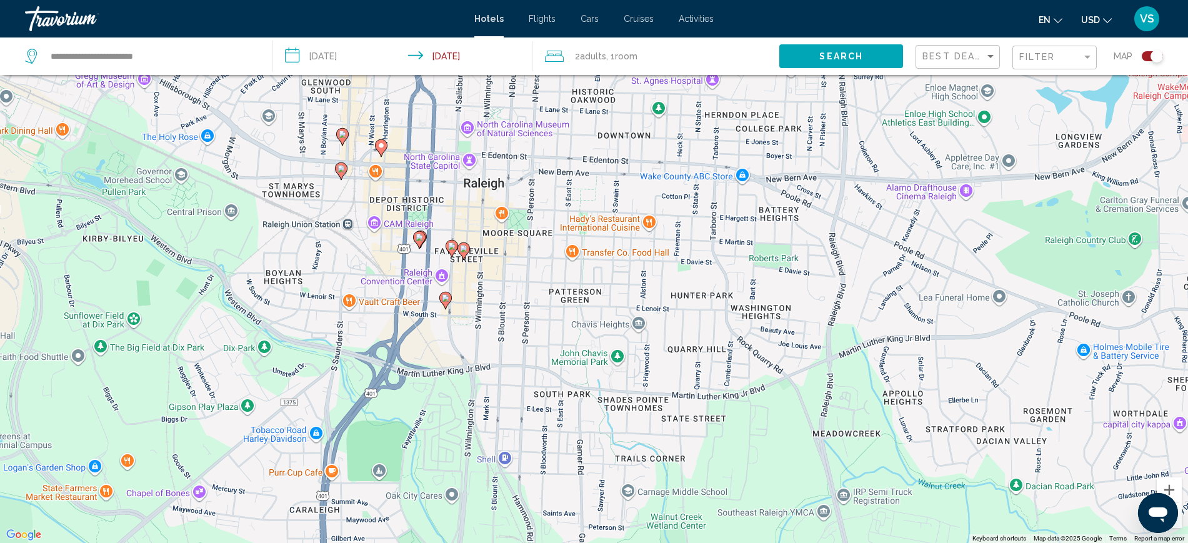
drag, startPoint x: 549, startPoint y: 203, endPoint x: 575, endPoint y: 462, distance: 260.1
click at [575, 462] on div "To activate drag with keyboard, press Alt + Enter. Once in keyboard drag state,…" at bounding box center [594, 271] width 1188 height 543
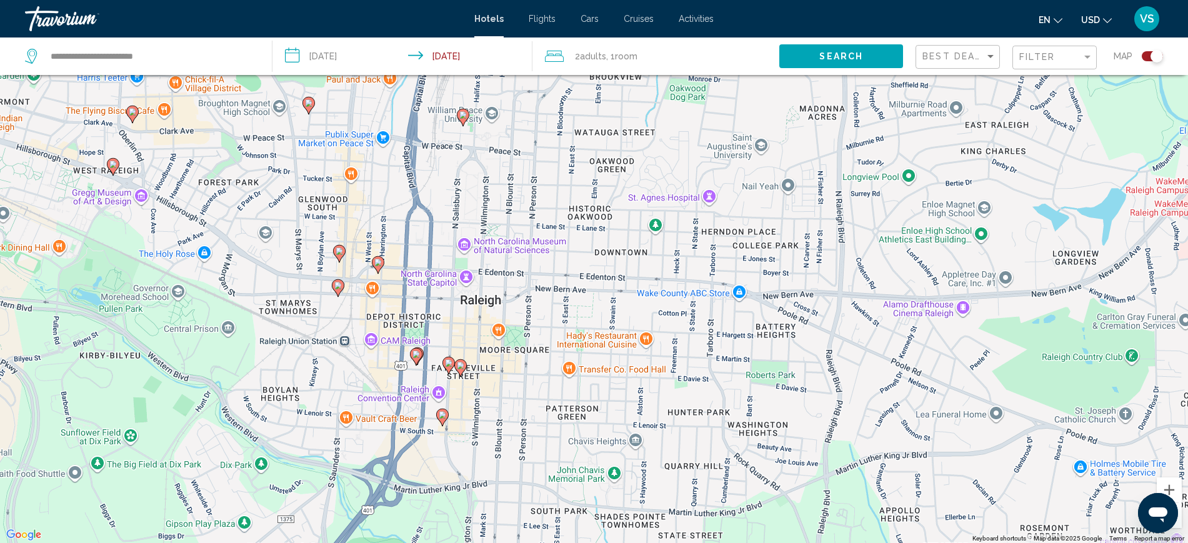
drag, startPoint x: 526, startPoint y: 280, endPoint x: 523, endPoint y: 394, distance: 113.8
click at [523, 394] on div "To activate drag with keyboard, press Alt + Enter. Once in keyboard drag state,…" at bounding box center [594, 271] width 1188 height 543
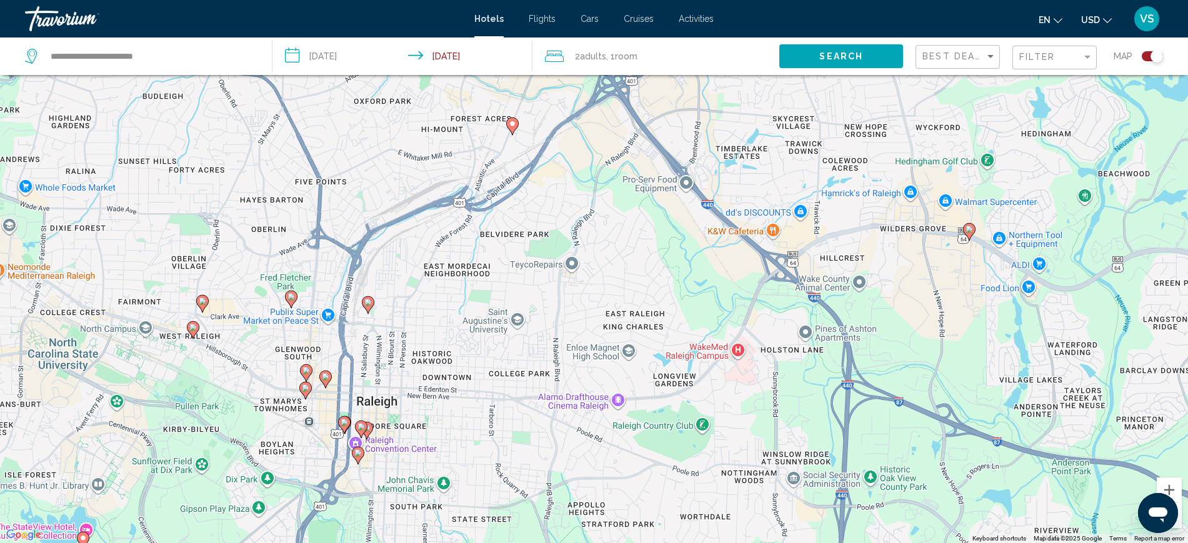
click at [1150, 58] on div "Toggle map" at bounding box center [1152, 56] width 21 height 10
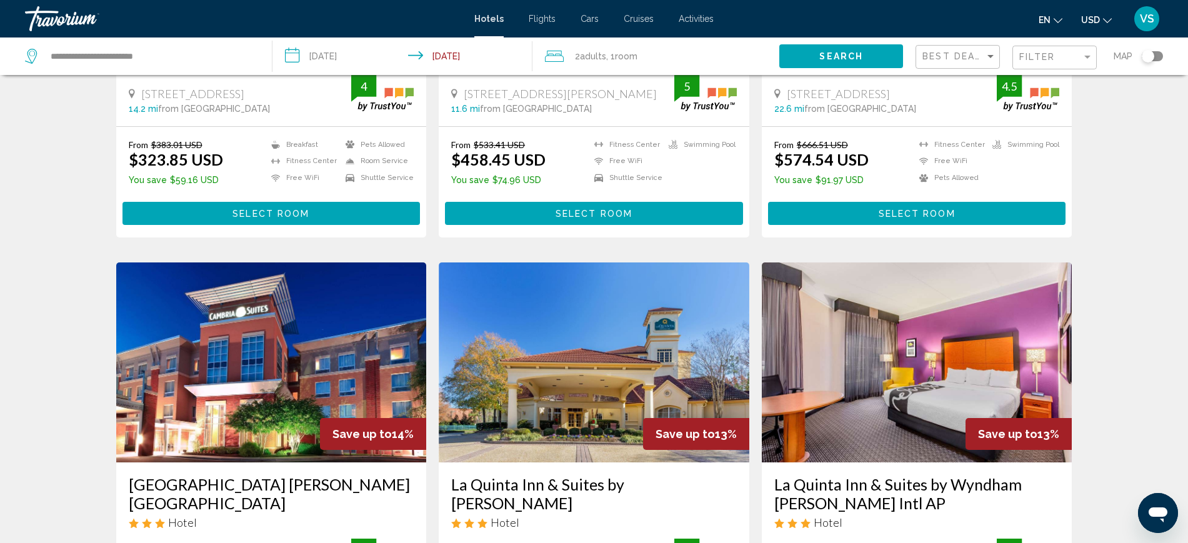
scroll to position [1172, 0]
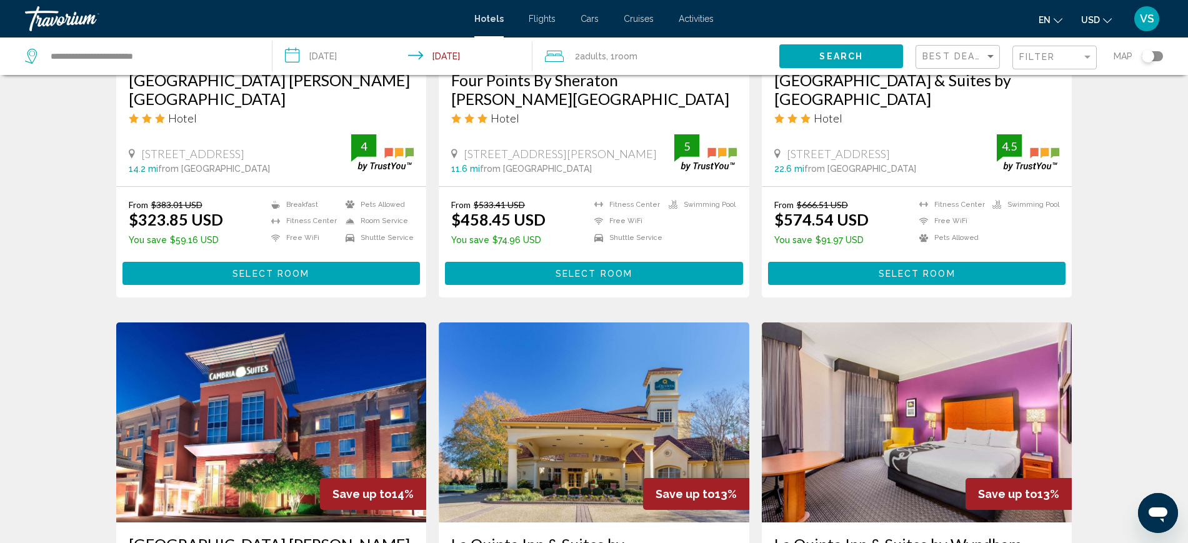
drag, startPoint x: 1158, startPoint y: 54, endPoint x: 1154, endPoint y: 59, distance: 6.8
click at [1154, 59] on div "Toggle map" at bounding box center [1152, 56] width 21 height 10
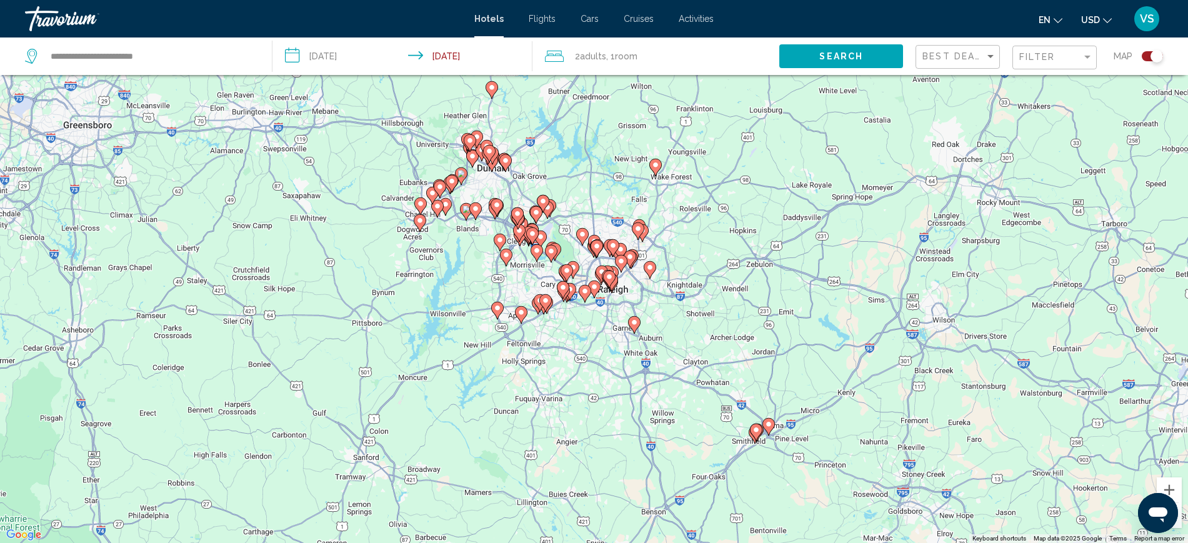
click at [1154, 55] on div "Toggle map" at bounding box center [1157, 56] width 13 height 13
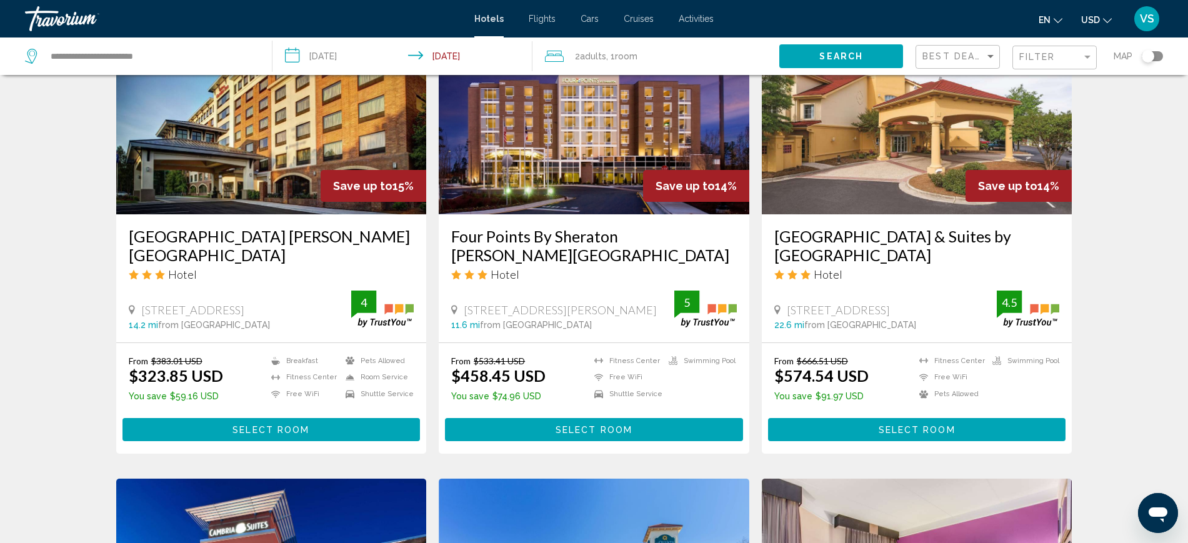
scroll to position [938, 0]
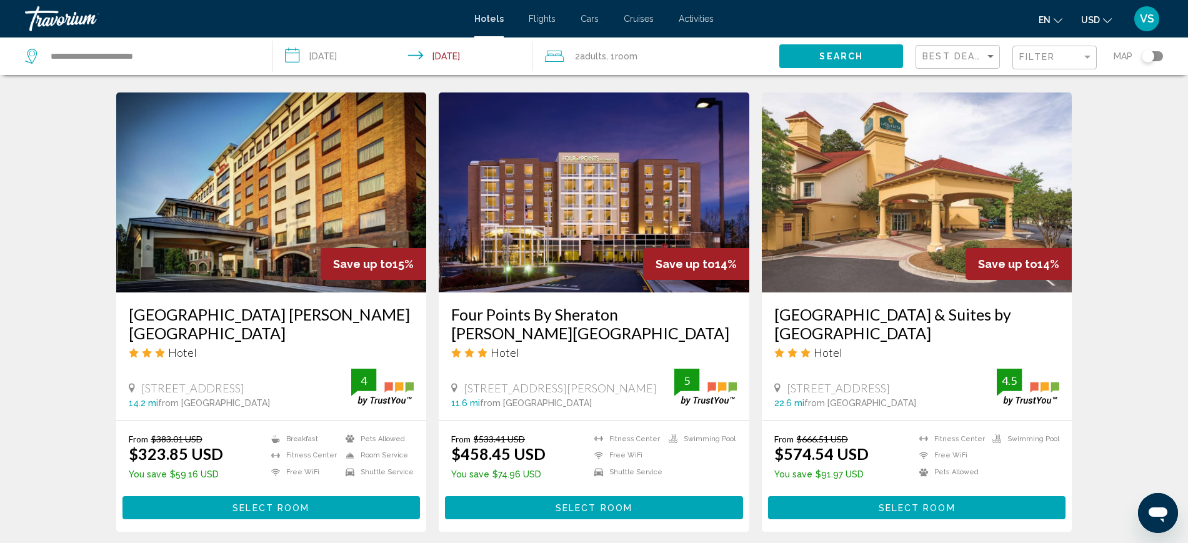
click at [1149, 61] on div "Toggle map" at bounding box center [1148, 56] width 13 height 13
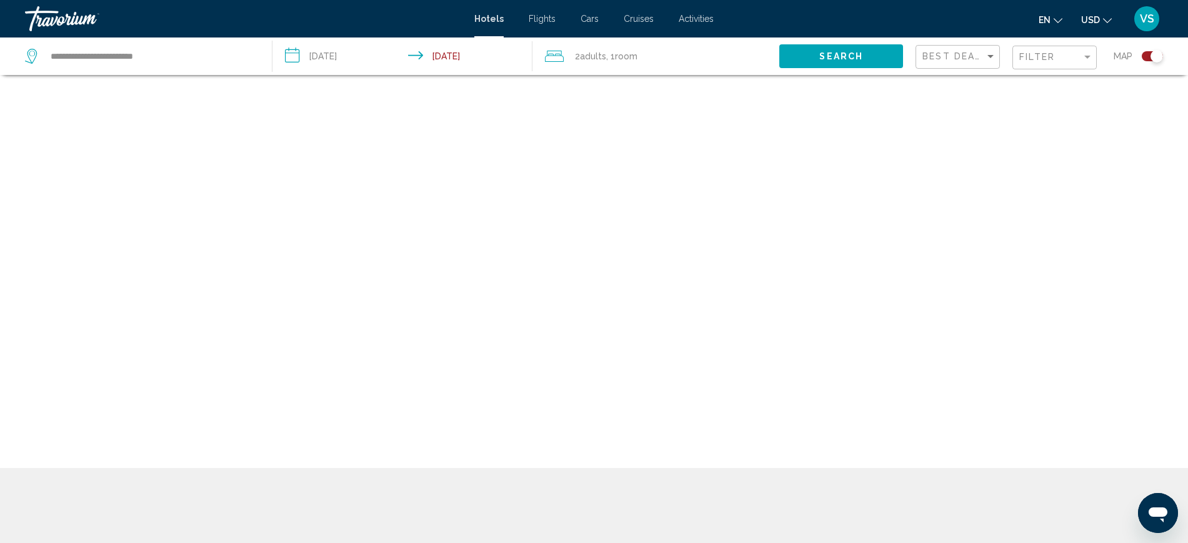
scroll to position [75, 0]
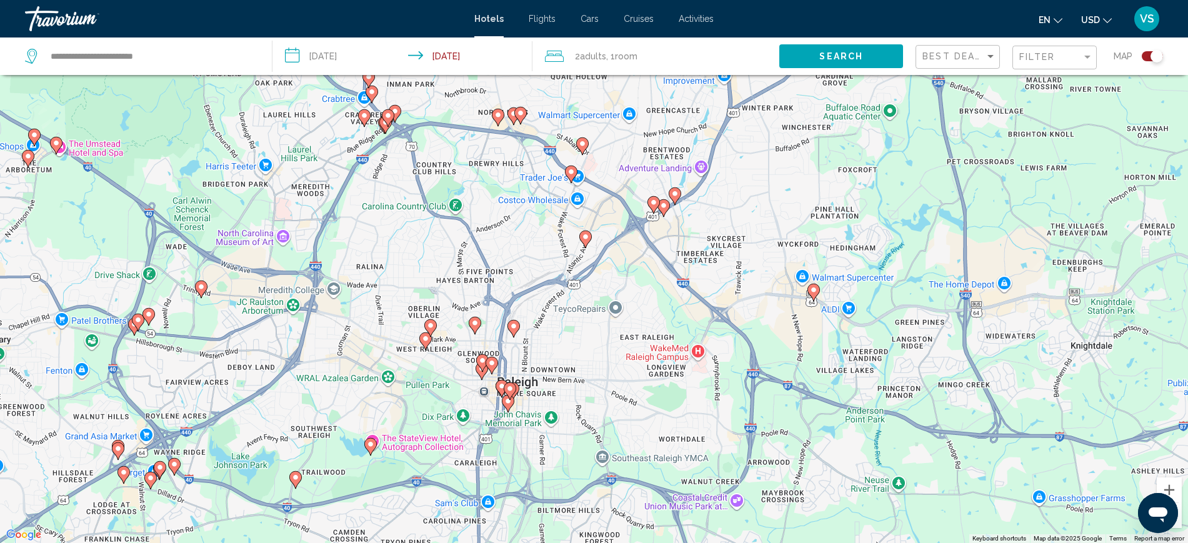
drag, startPoint x: 476, startPoint y: 284, endPoint x: 506, endPoint y: 453, distance: 171.4
click at [506, 453] on div "To activate drag with keyboard, press Alt + Enter. Once in keyboard drag state,…" at bounding box center [594, 271] width 1188 height 543
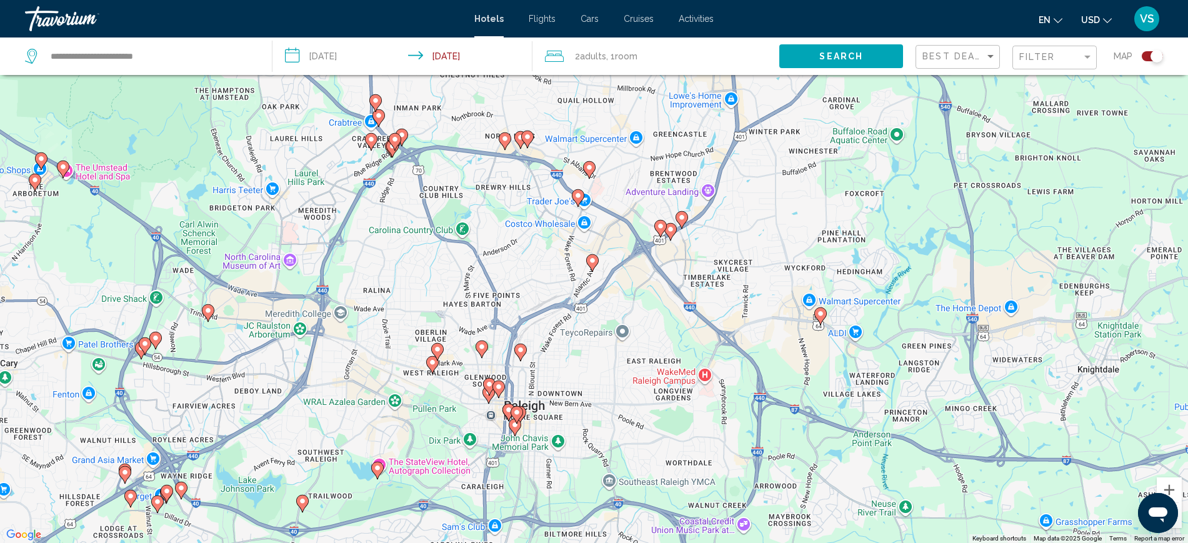
drag, startPoint x: 621, startPoint y: 333, endPoint x: 628, endPoint y: 359, distance: 26.7
click at [628, 359] on div "To activate drag with keyboard, press Alt + Enter. Once in keyboard drag state,…" at bounding box center [594, 271] width 1188 height 543
click at [1156, 56] on div "Toggle map" at bounding box center [1157, 56] width 13 height 13
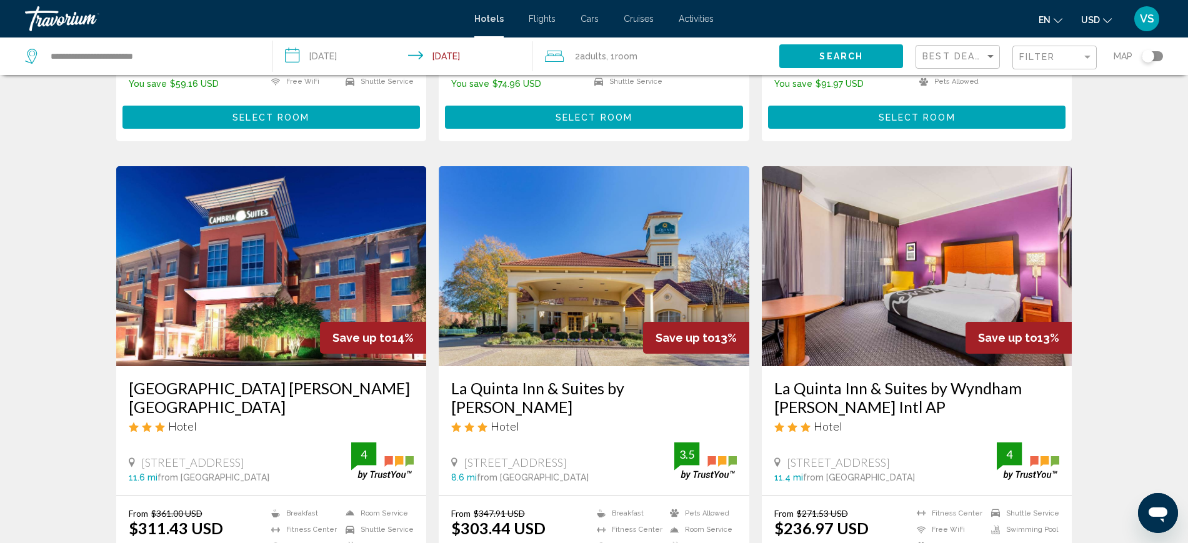
scroll to position [1406, 0]
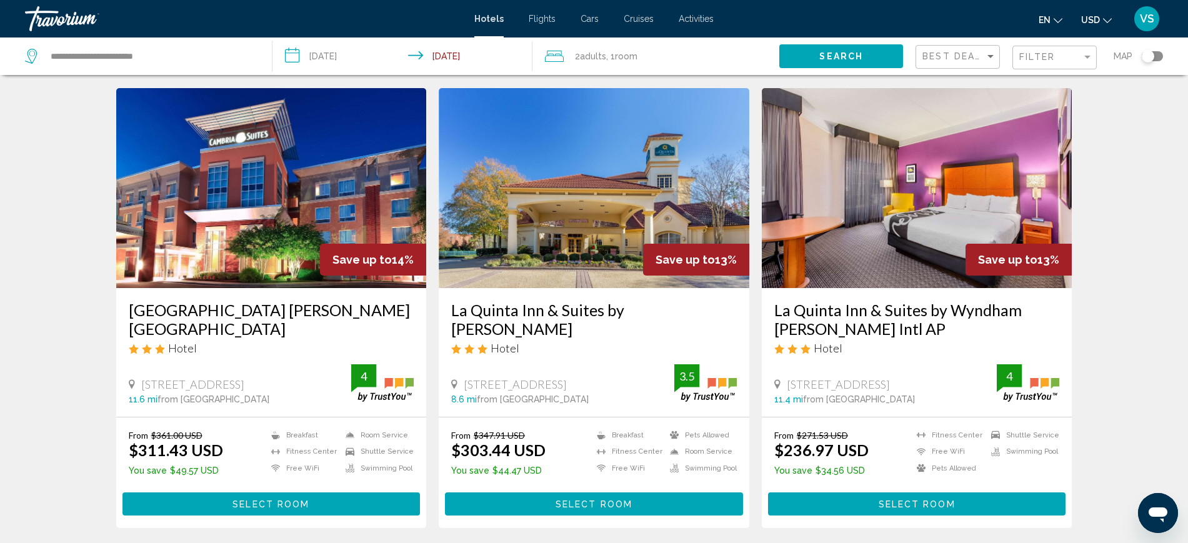
click at [863, 217] on img "Main content" at bounding box center [917, 188] width 311 height 200
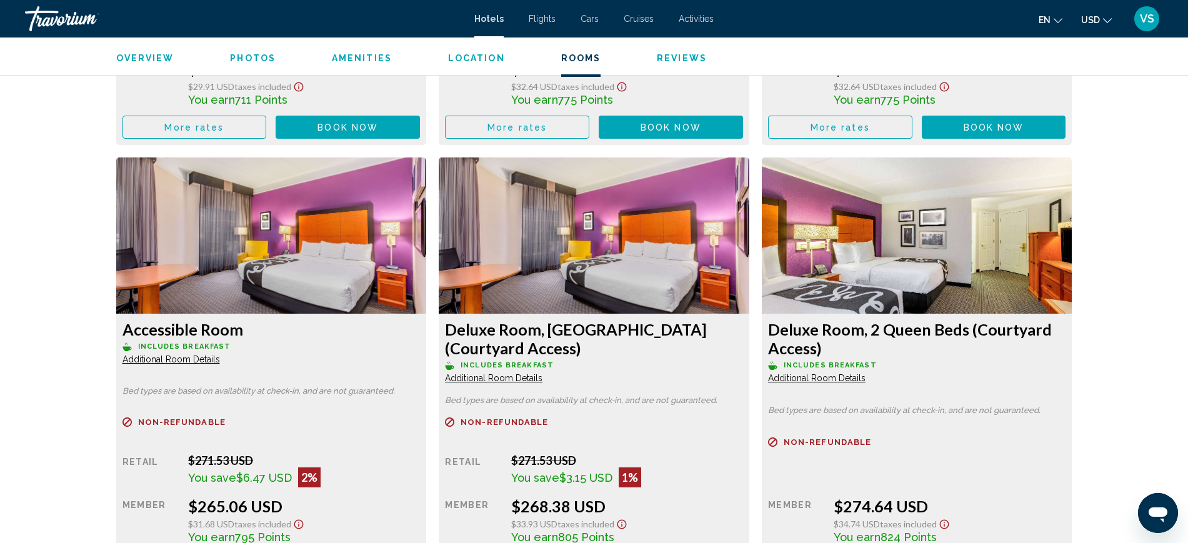
scroll to position [1719, 0]
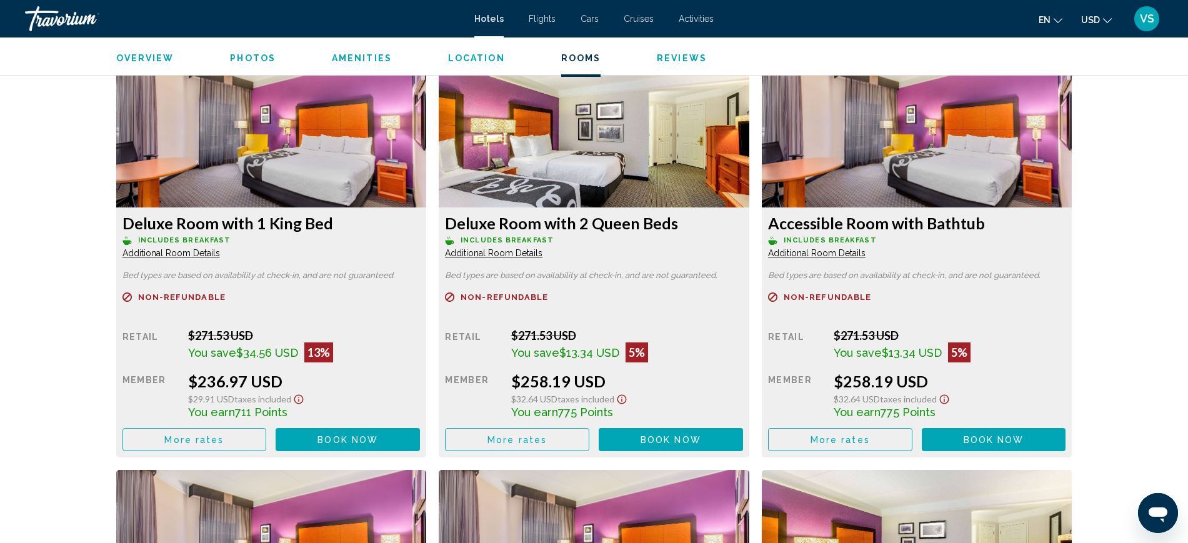
click at [427, 154] on img "Main content" at bounding box center [271, 129] width 311 height 156
click at [420, 432] on button "Book now No longer available" at bounding box center [348, 439] width 144 height 23
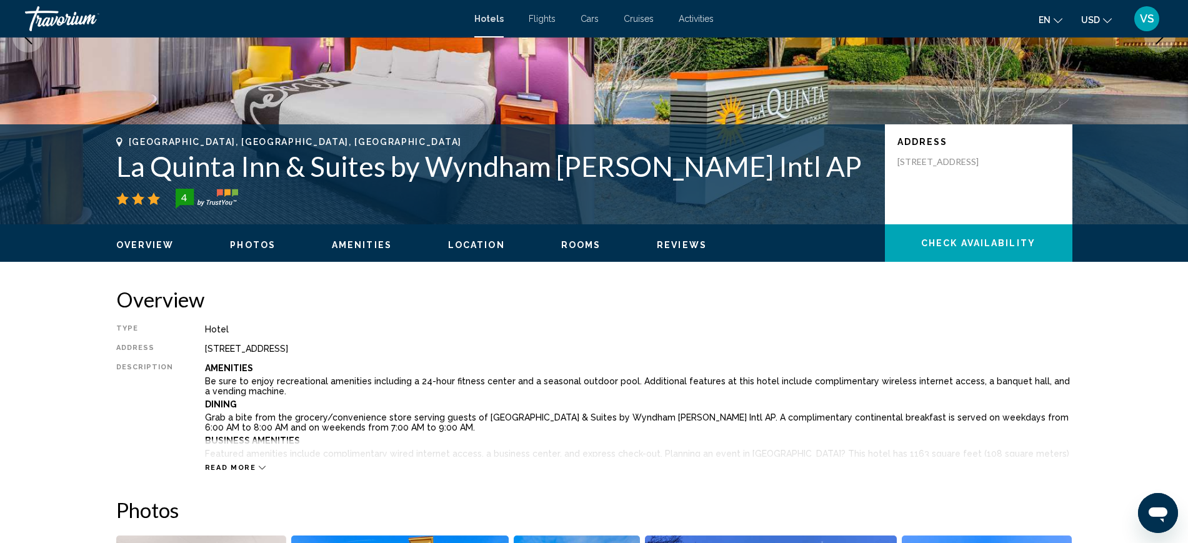
scroll to position [78, 0]
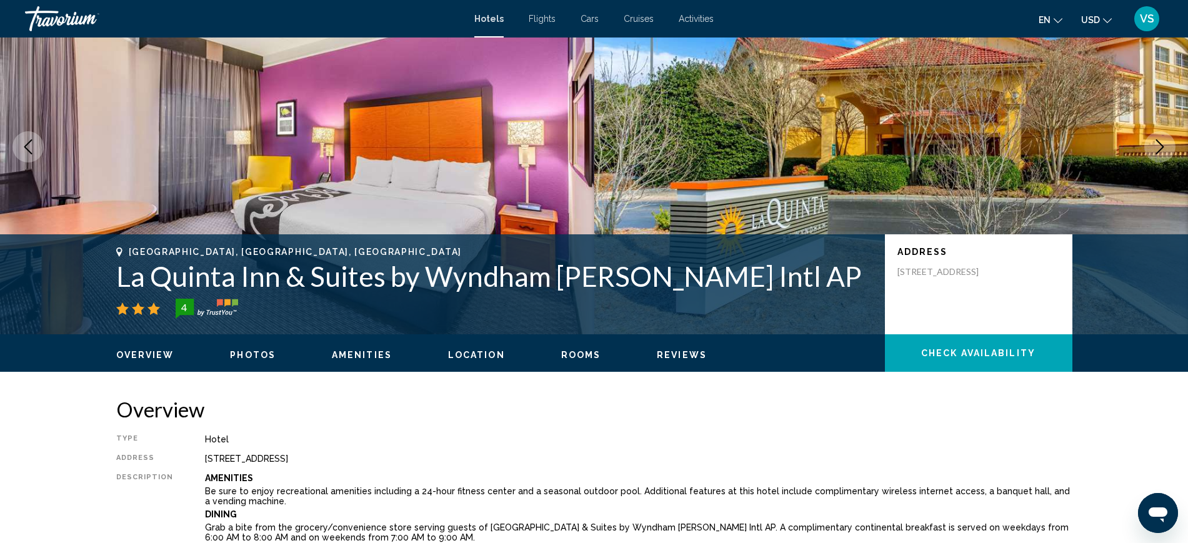
drag, startPoint x: 114, startPoint y: 279, endPoint x: 836, endPoint y: 272, distance: 721.9
click at [836, 272] on div "[GEOGRAPHIC_DATA], [GEOGRAPHIC_DATA], [GEOGRAPHIC_DATA] [GEOGRAPHIC_DATA] & Sui…" at bounding box center [594, 284] width 1006 height 75
copy h1 "La Quinta Inn & Suites by Wyndham [PERSON_NAME] Intl AP"
